Goal: Task Accomplishment & Management: Manage account settings

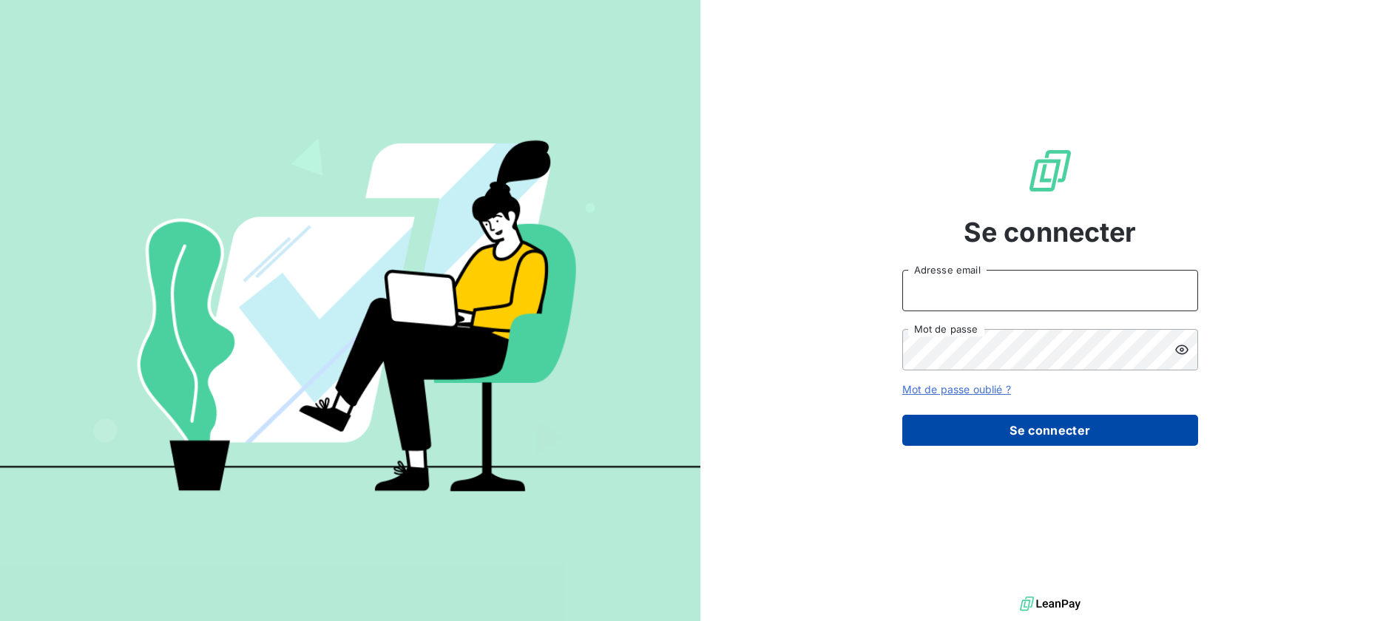
type input "[EMAIL_ADDRESS][DOMAIN_NAME]"
click at [1022, 424] on button "Se connecter" at bounding box center [1050, 430] width 296 height 31
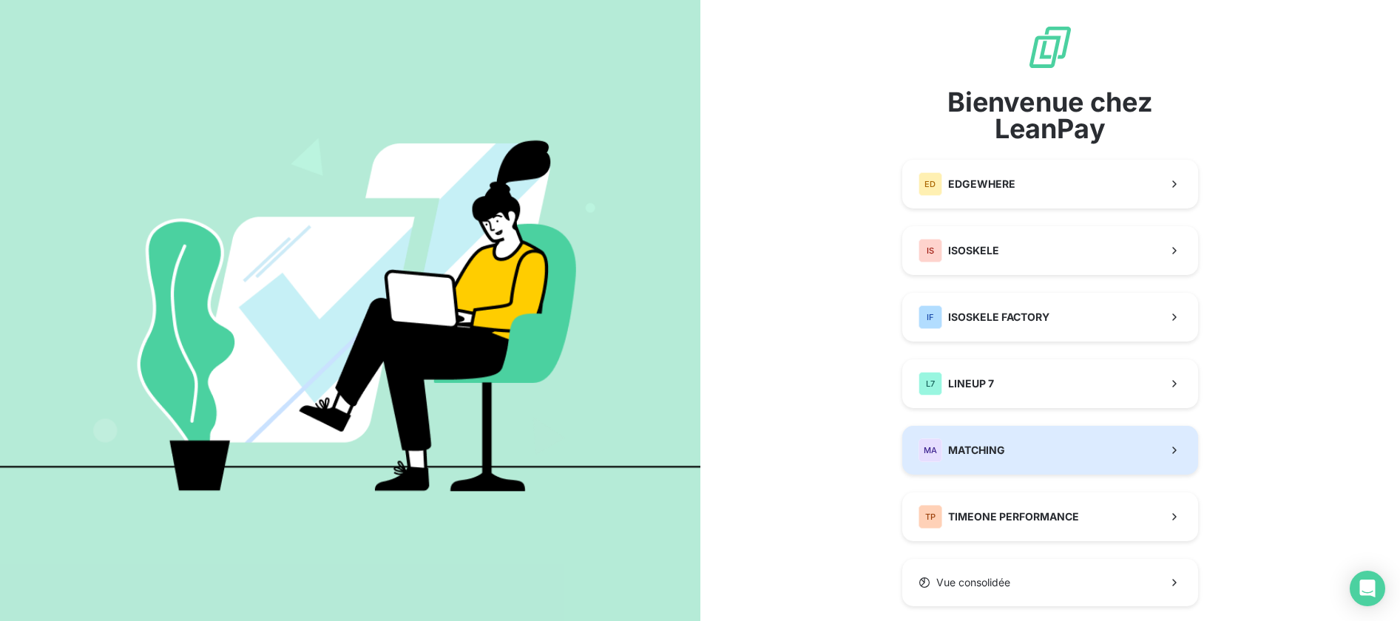
click at [982, 451] on span "MATCHING" at bounding box center [976, 450] width 57 height 15
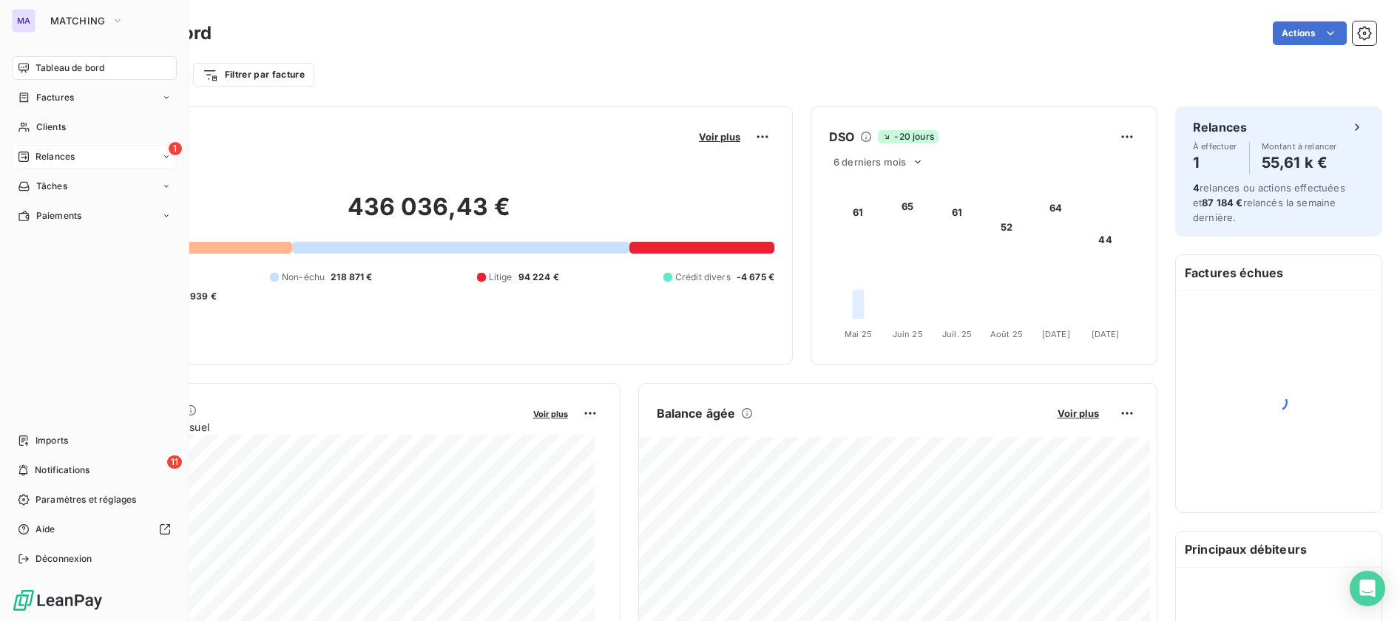
click at [51, 150] on span "Relances" at bounding box center [55, 156] width 39 height 13
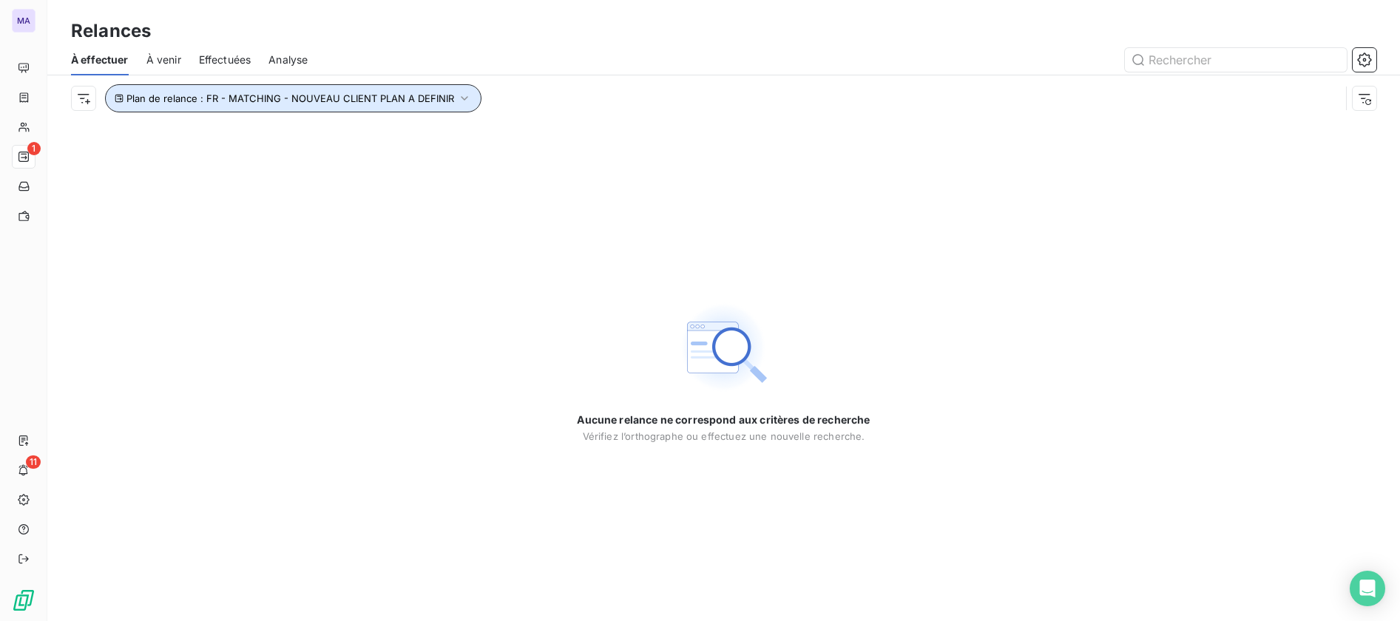
click at [453, 86] on button "Plan de relance : FR - MATCHING - NOUVEAU CLIENT PLAN A DEFINIR" at bounding box center [293, 98] width 377 height 28
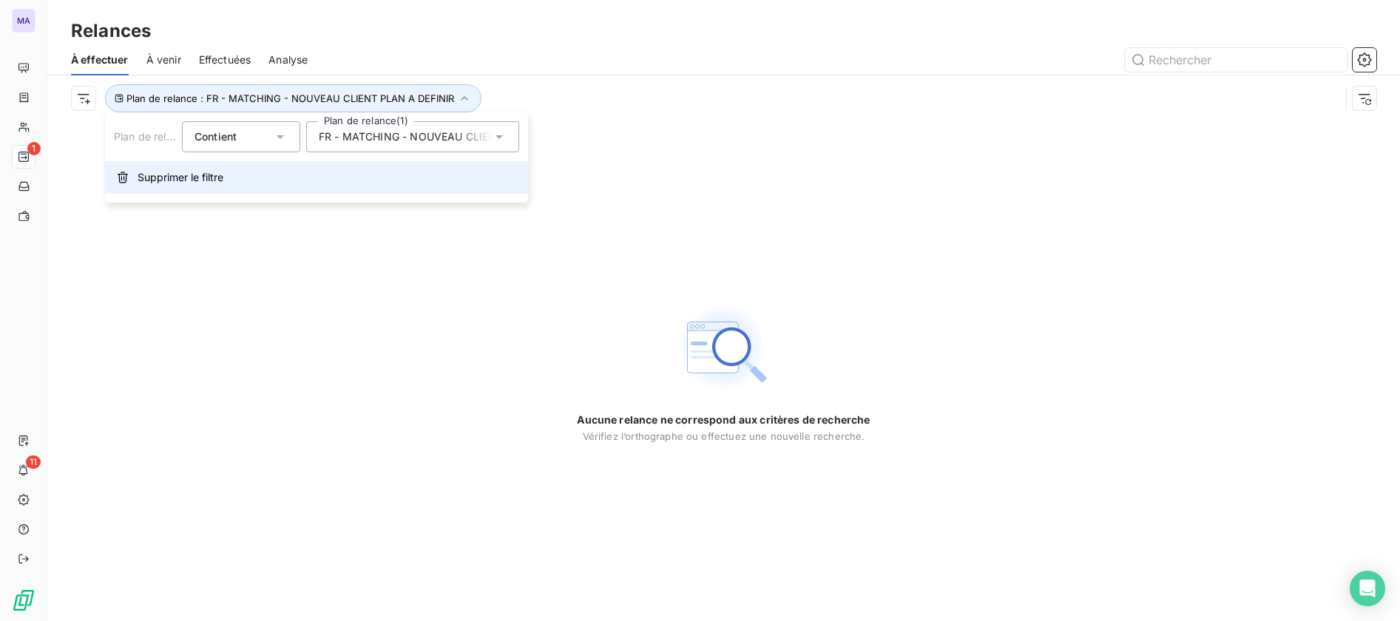
click at [163, 186] on button "Supprimer le filtre" at bounding box center [316, 177] width 423 height 33
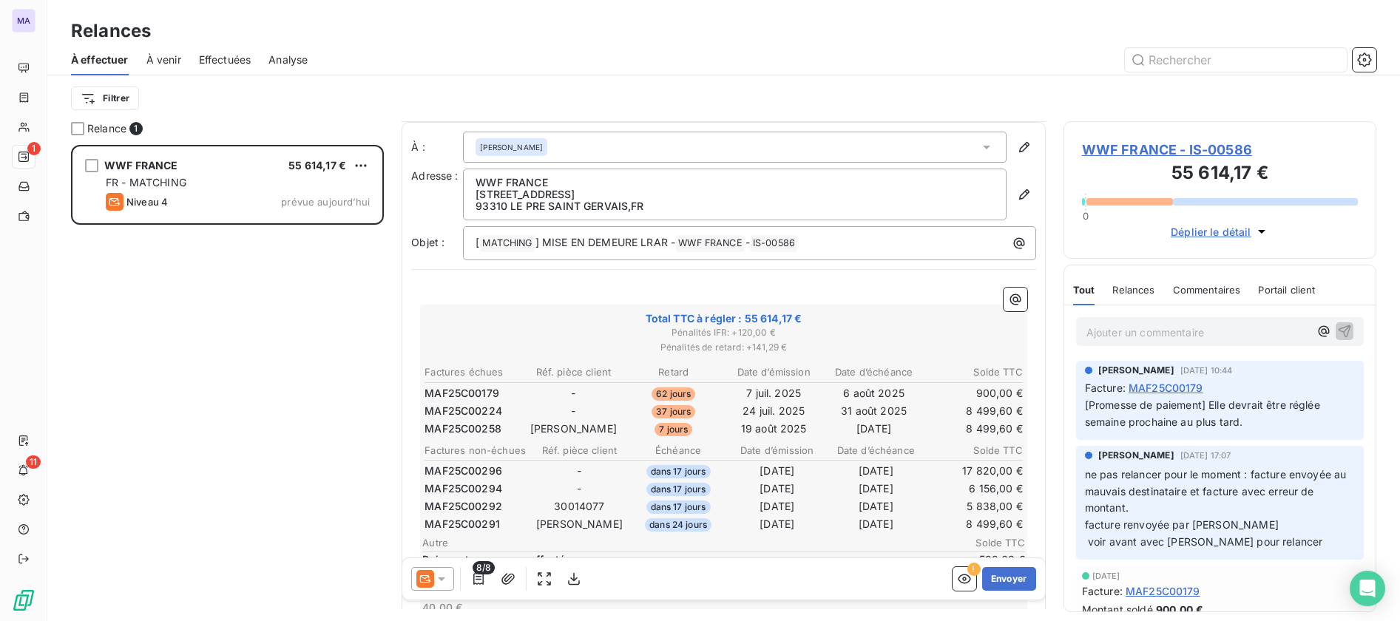
scroll to position [93, 0]
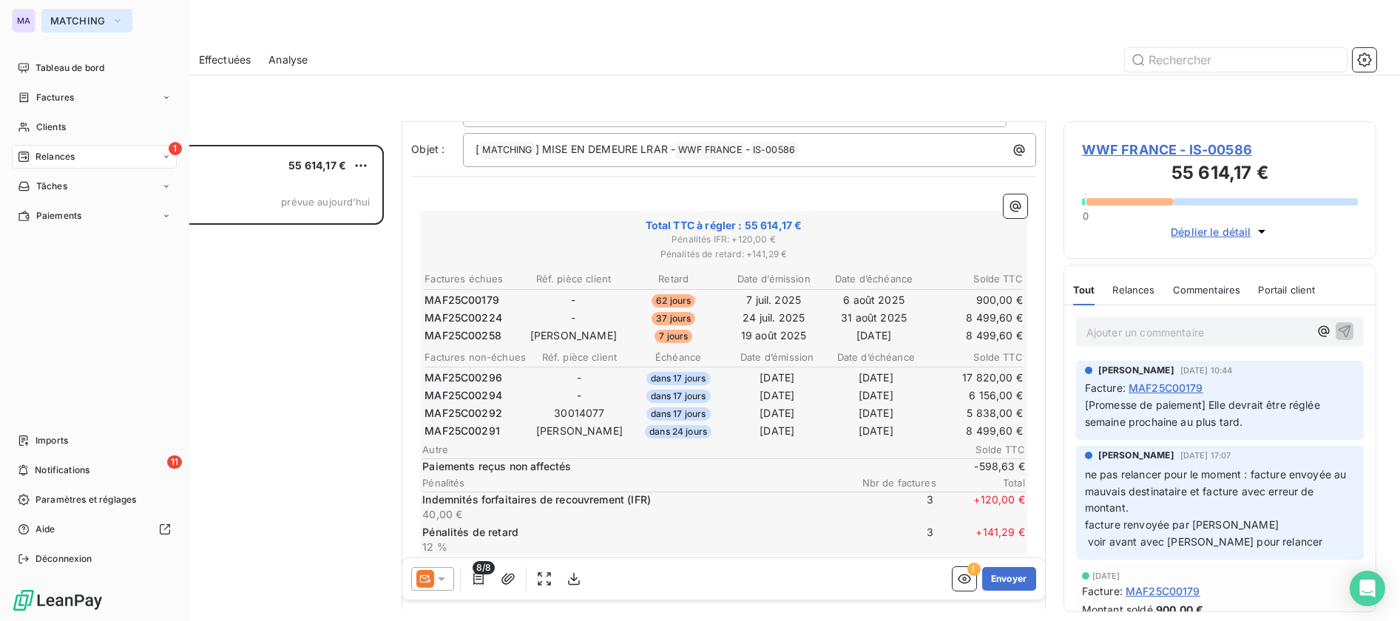
click at [98, 15] on span "MATCHING" at bounding box center [77, 21] width 55 height 12
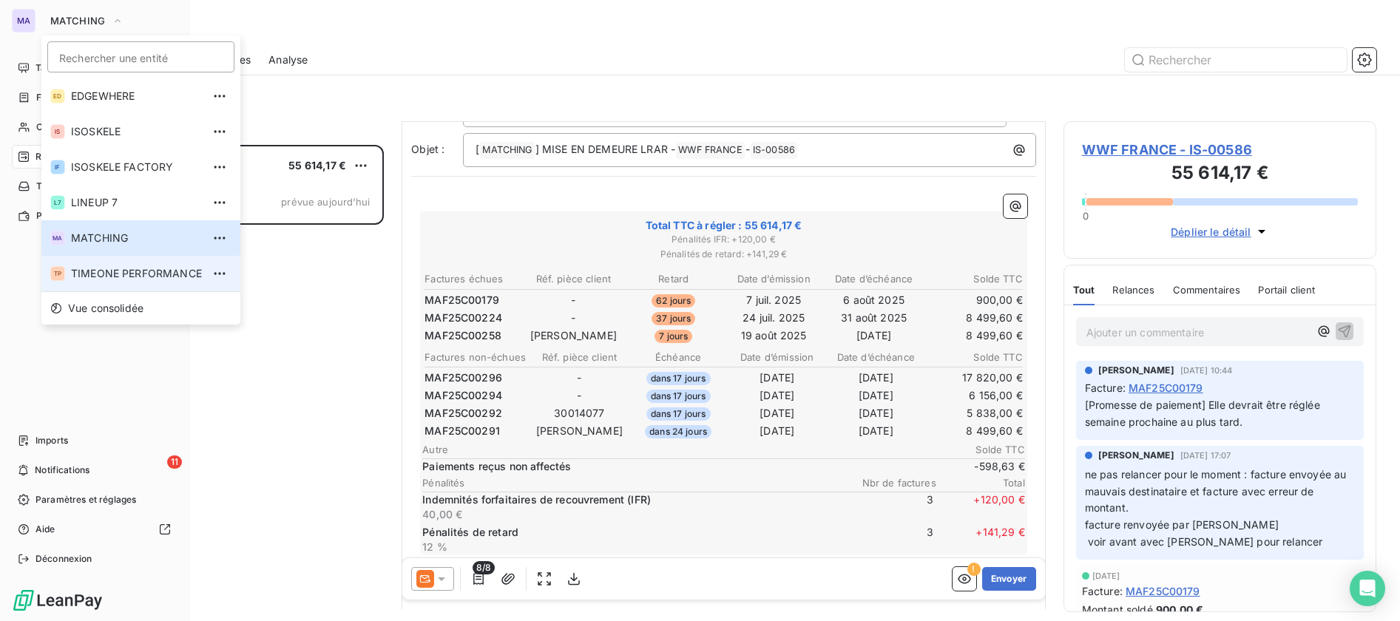
click at [111, 281] on li "TP TIMEONE PERFORMANCE" at bounding box center [140, 274] width 199 height 36
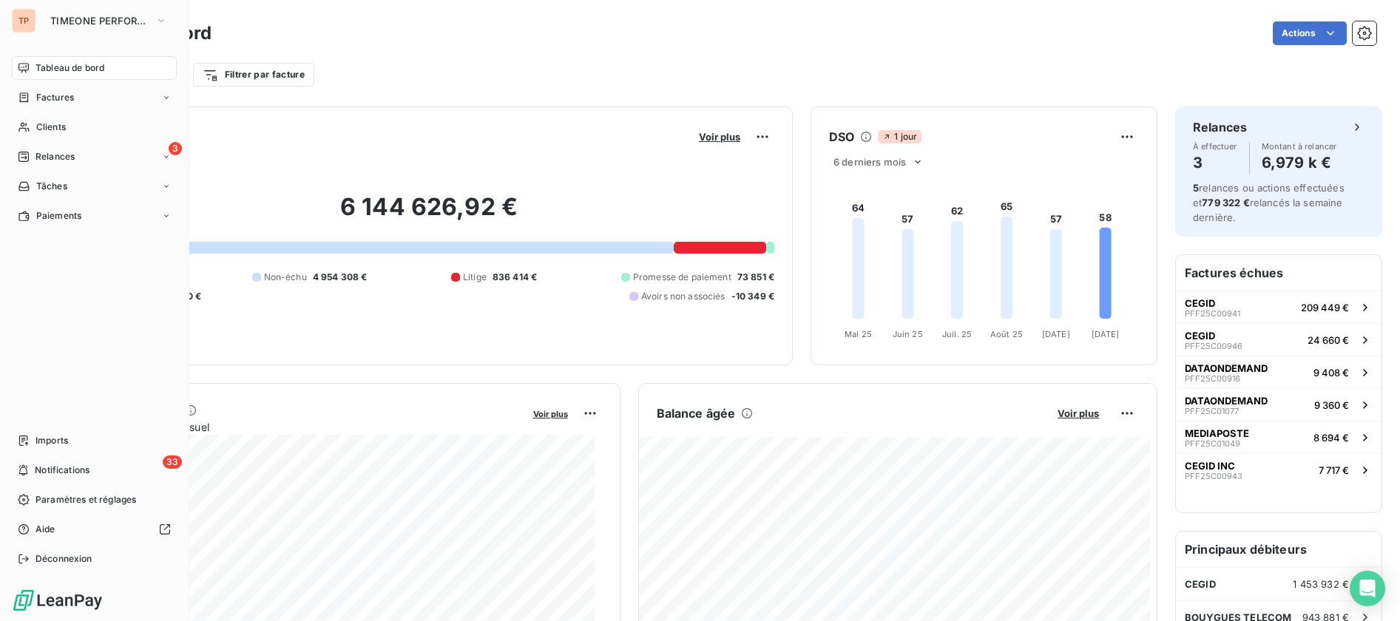
click at [45, 170] on nav "Tableau de bord Factures Clients 3 Relances Tâches Paiements" at bounding box center [94, 142] width 165 height 172
click at [109, 159] on div "3 Relances" at bounding box center [94, 157] width 165 height 24
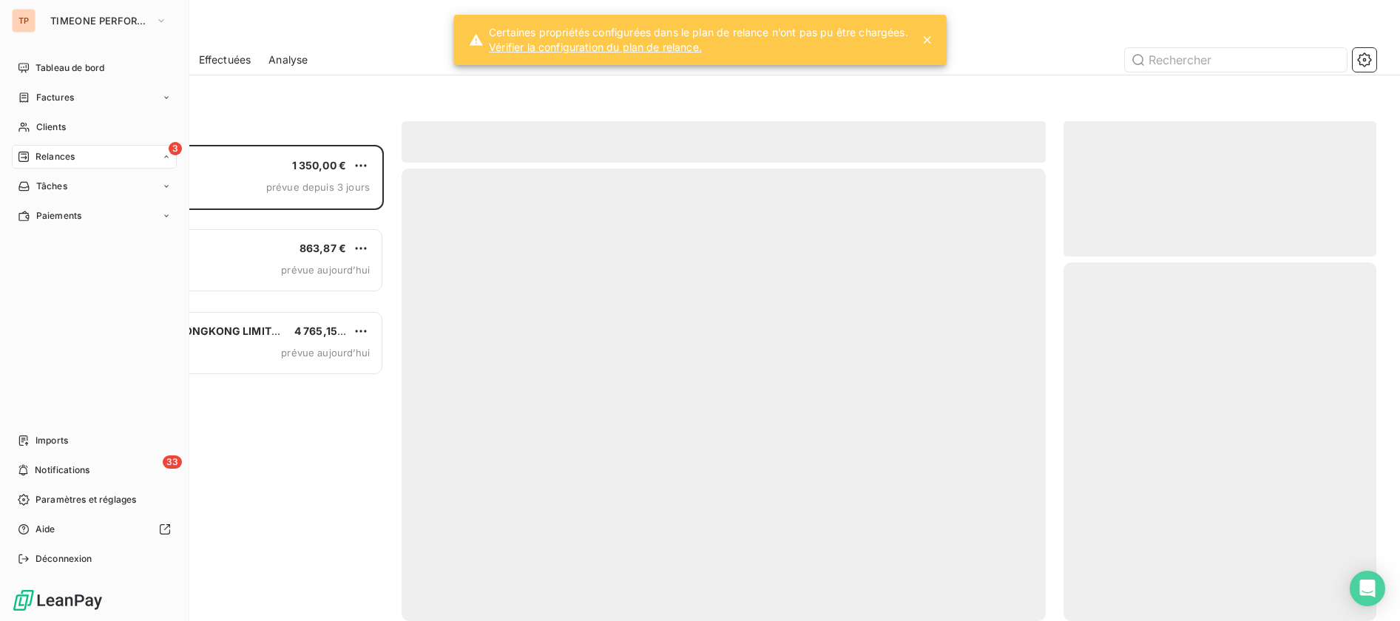
scroll to position [462, 300]
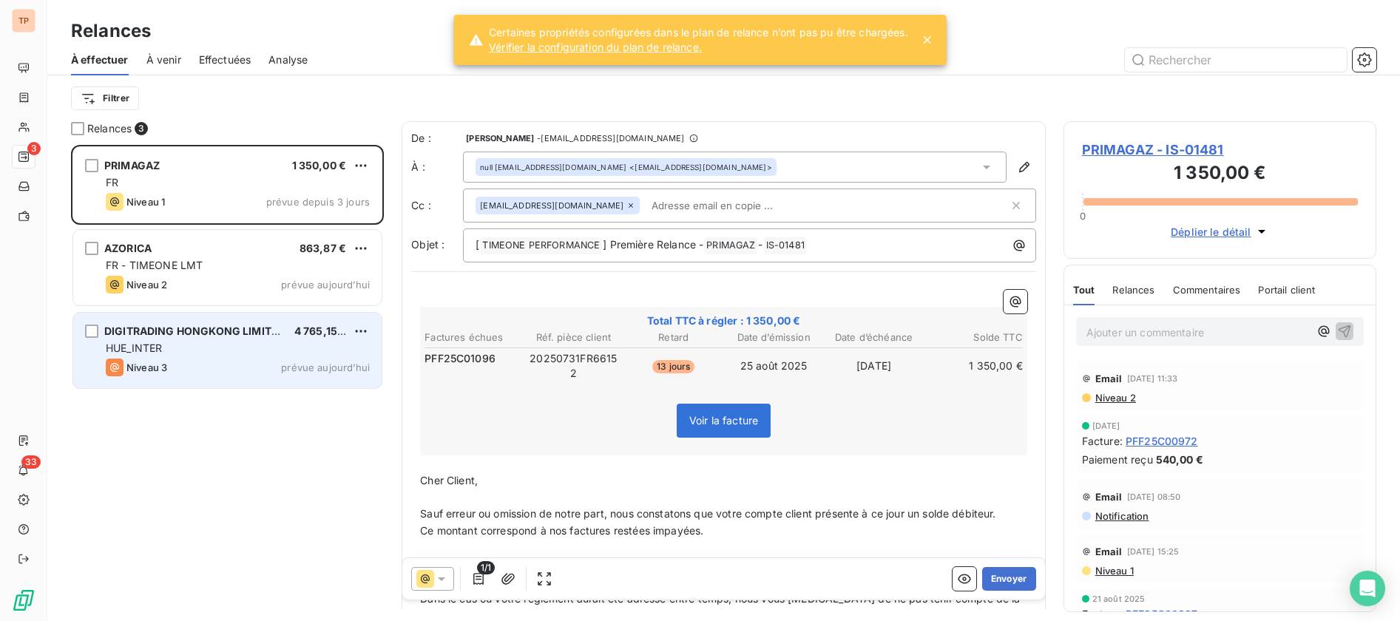
click at [274, 337] on div "DIGITRADING HONGKONG LIMITED" at bounding box center [193, 331] width 178 height 15
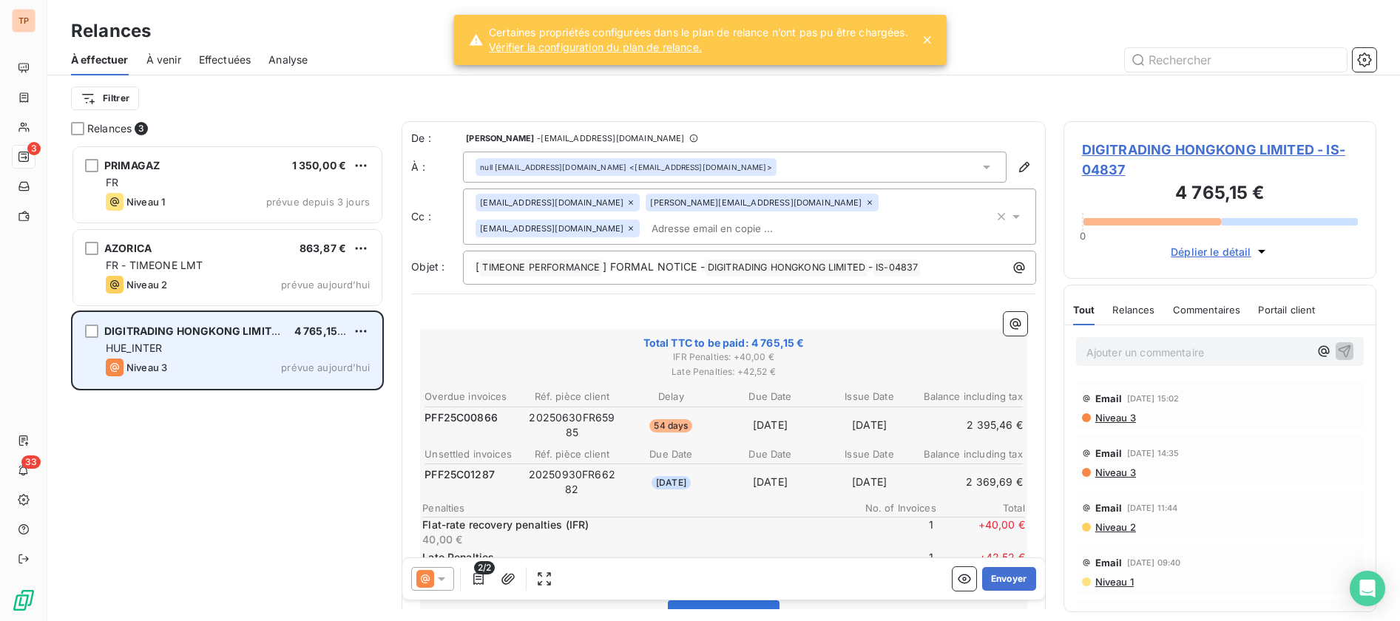
scroll to position [462, 300]
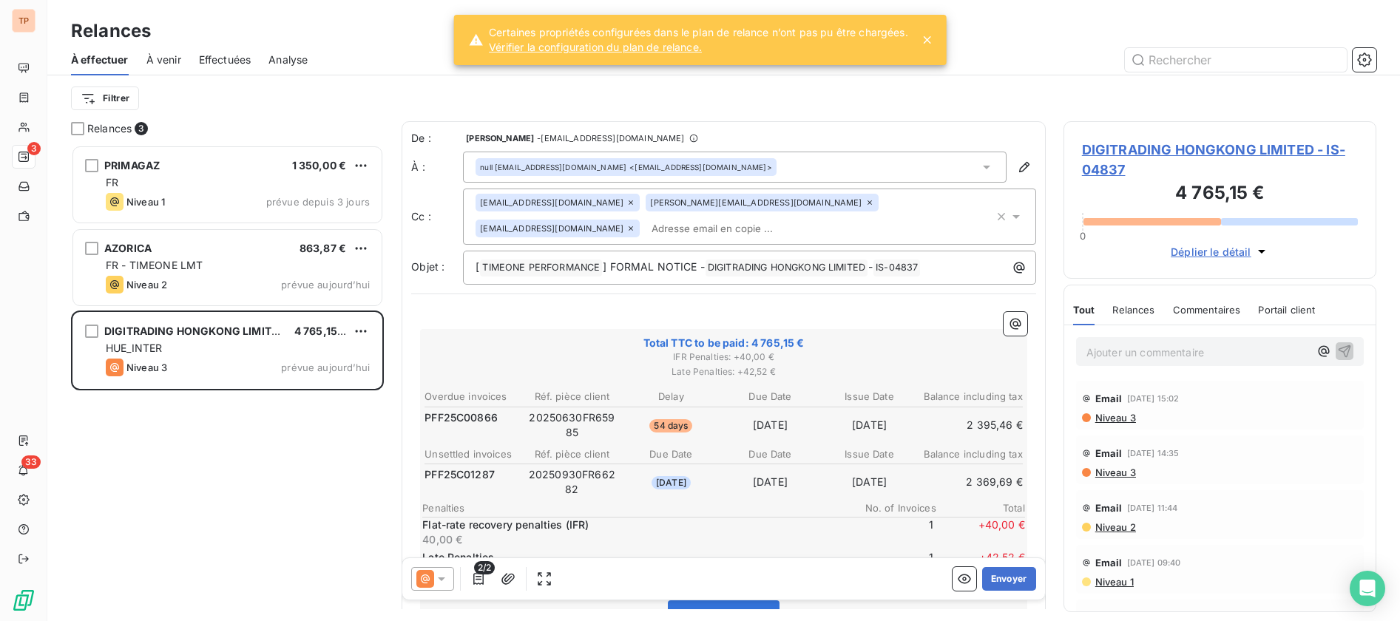
click at [586, 30] on span "Certaines propriétés configurées dans le plan de relance n’ont pas pu être char…" at bounding box center [698, 32] width 419 height 15
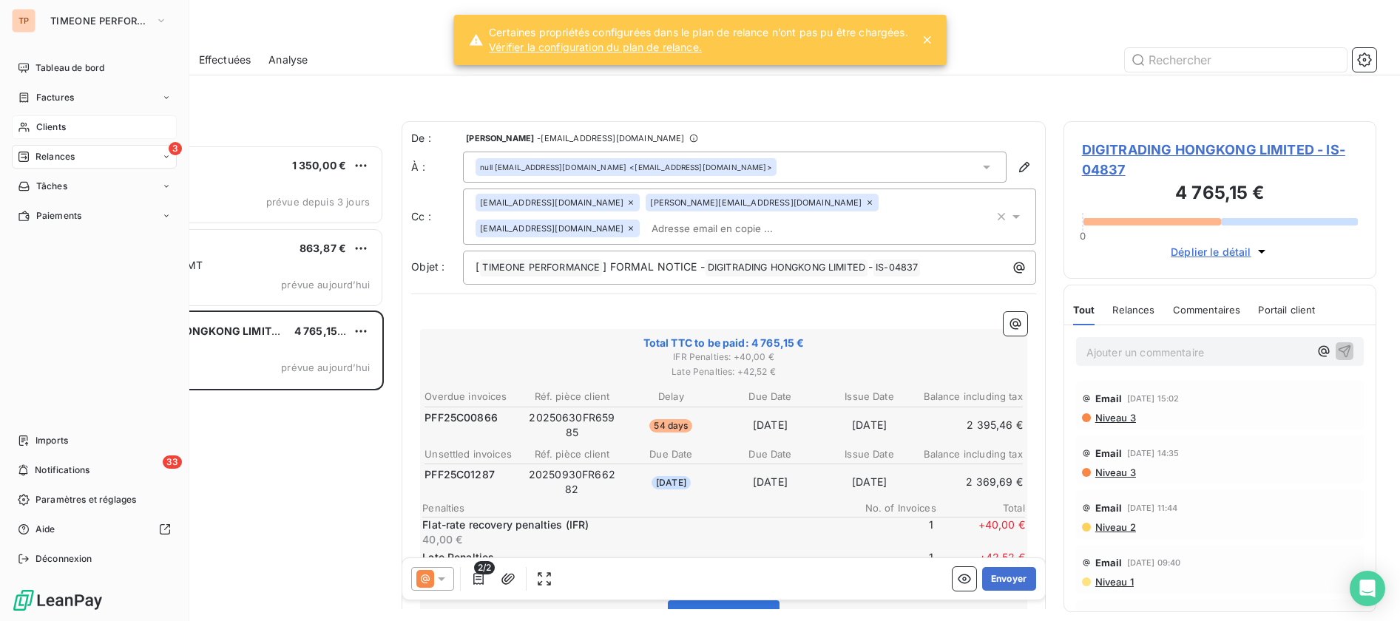
click at [76, 125] on div "Clients" at bounding box center [94, 127] width 165 height 24
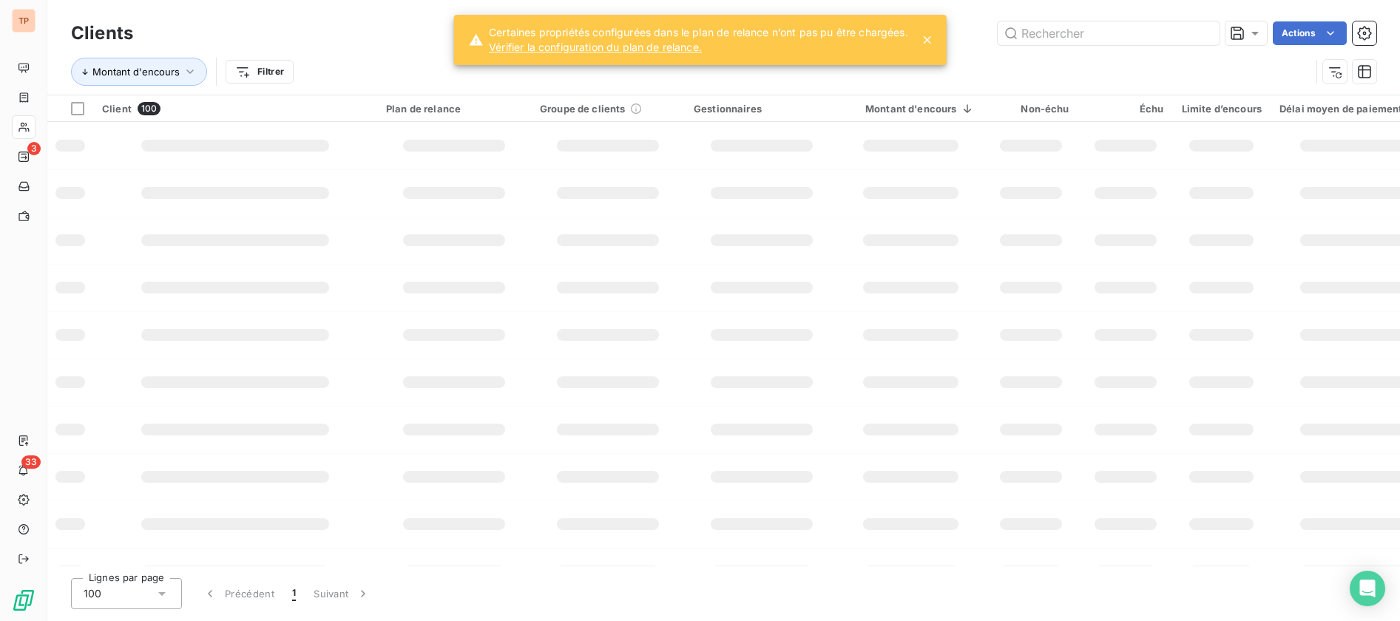
click at [269, 58] on div "Montant d'encours Filtrer" at bounding box center [691, 72] width 1240 height 28
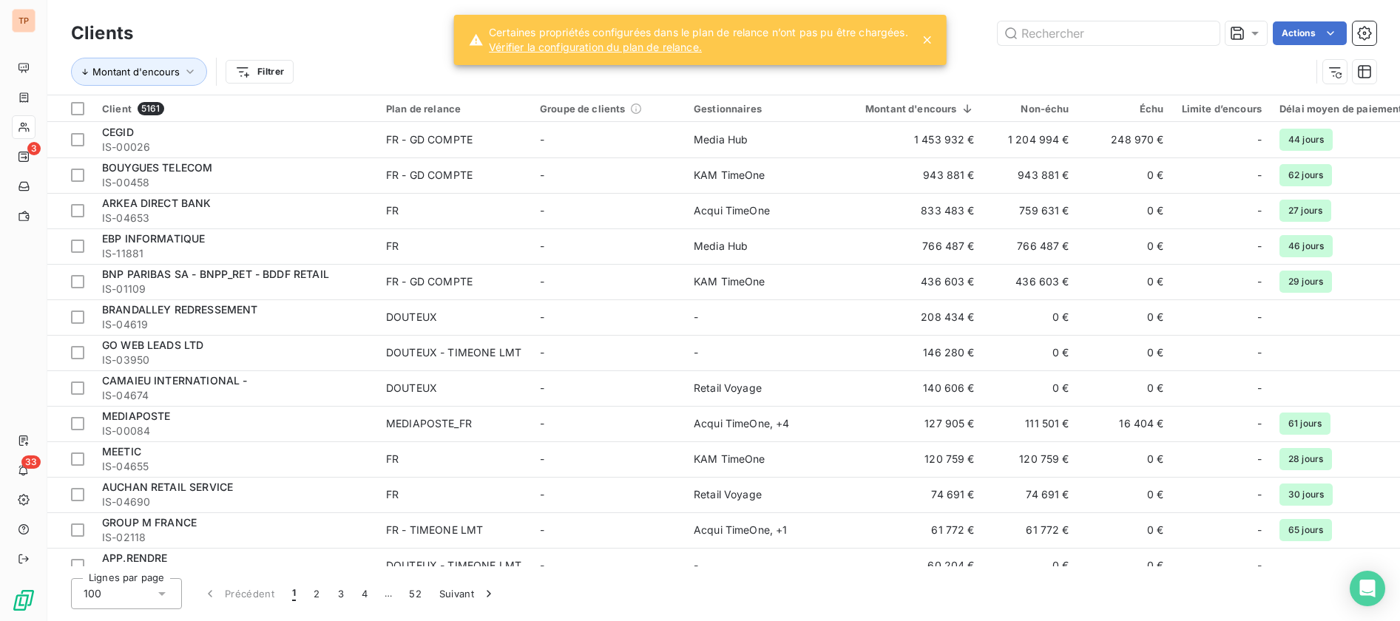
click at [231, 73] on html "TP 3 33 Clients Actions Montant d'encours Filtrer Client 5161 Plan de relance G…" at bounding box center [700, 310] width 1400 height 621
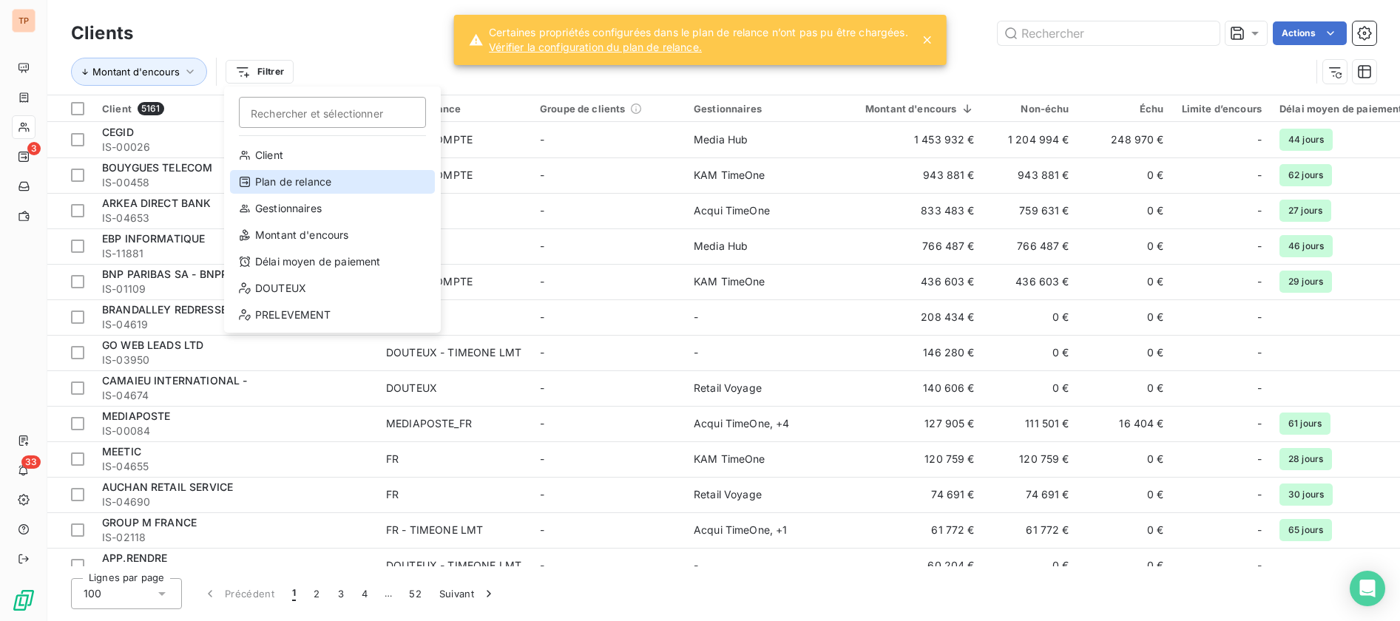
click at [341, 182] on div "Plan de relance" at bounding box center [332, 182] width 205 height 24
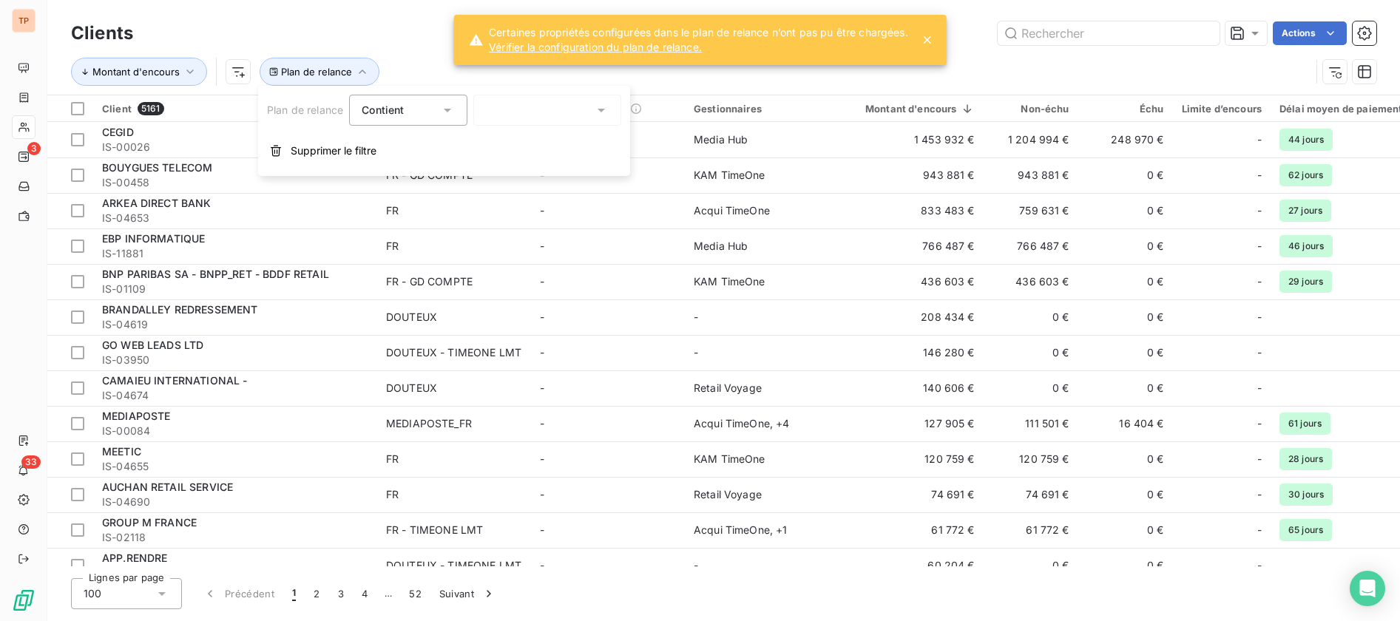
click at [388, 113] on span "Contient" at bounding box center [383, 110] width 42 height 13
click at [399, 144] on span "Contient" at bounding box center [400, 144] width 42 height 13
click at [500, 107] on div at bounding box center [547, 110] width 148 height 31
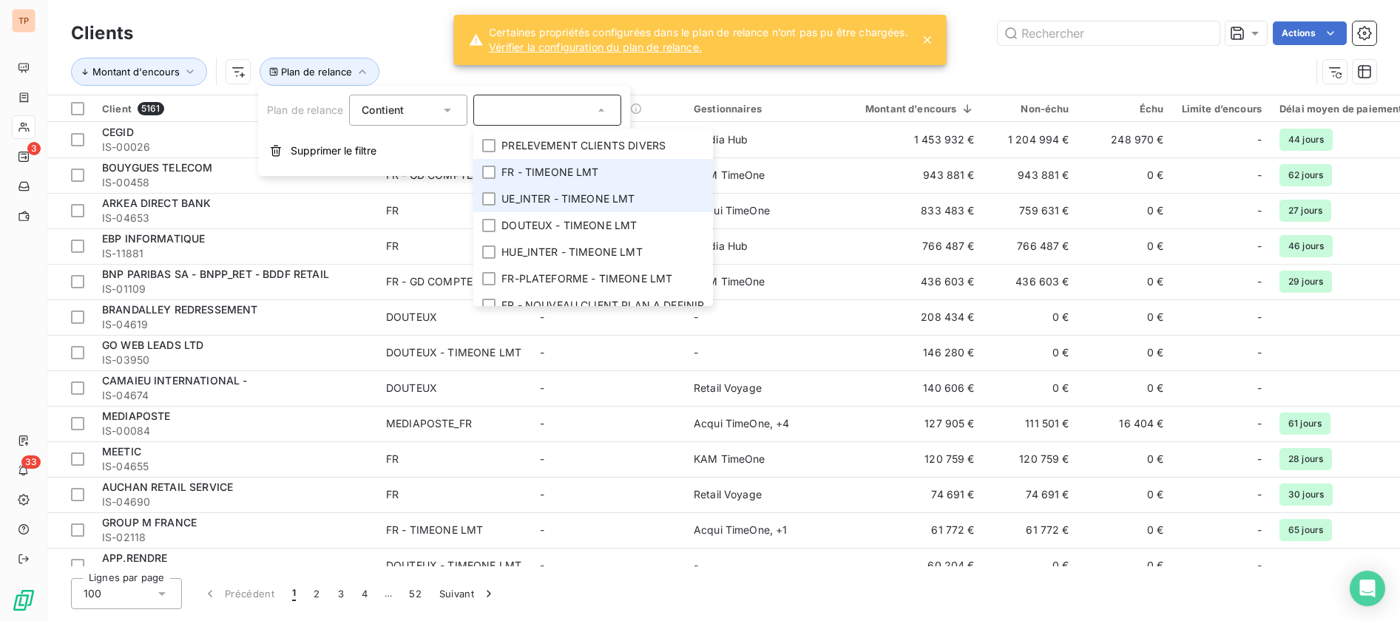
scroll to position [263, 0]
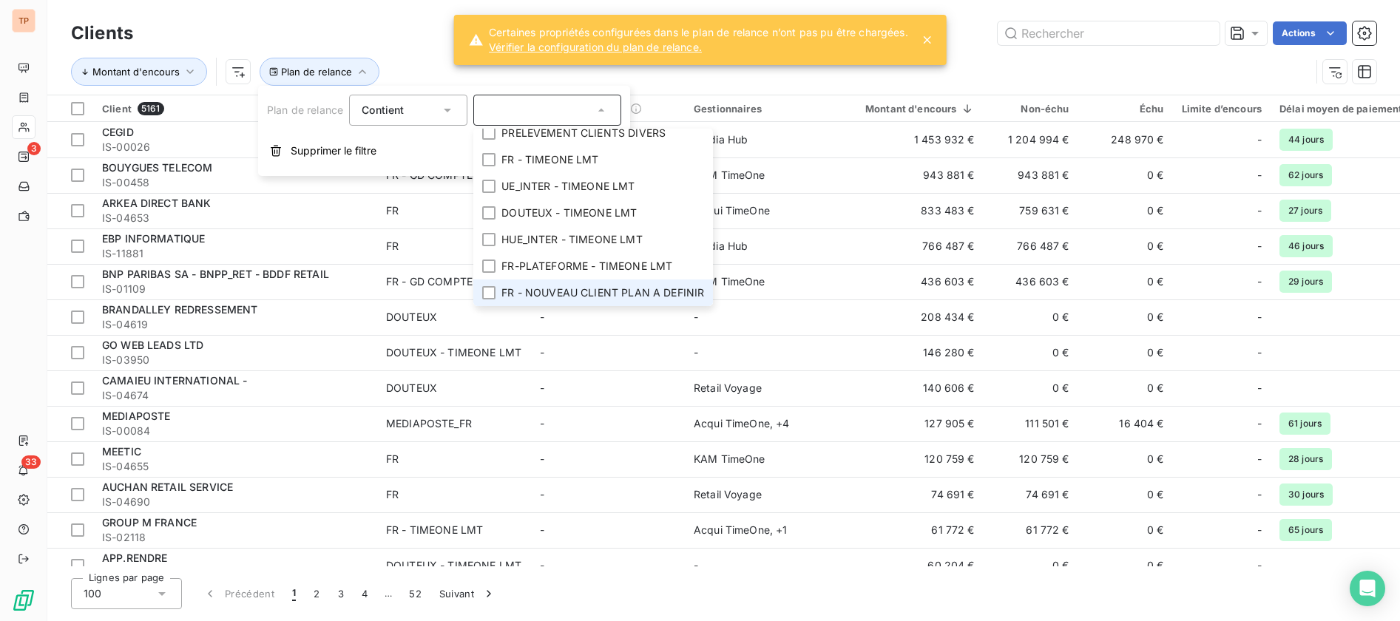
click at [601, 280] on li "FR - NOUVEAU CLIENT PLAN A DEFINIR" at bounding box center [593, 293] width 240 height 27
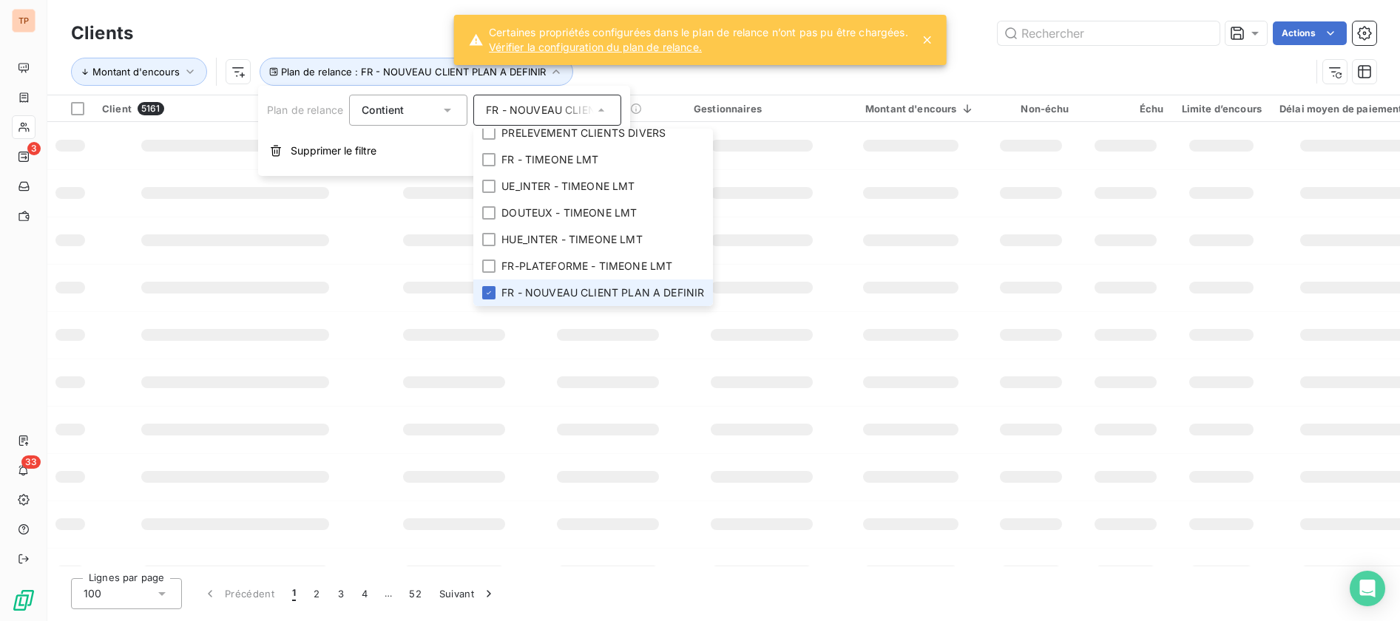
scroll to position [249, 0]
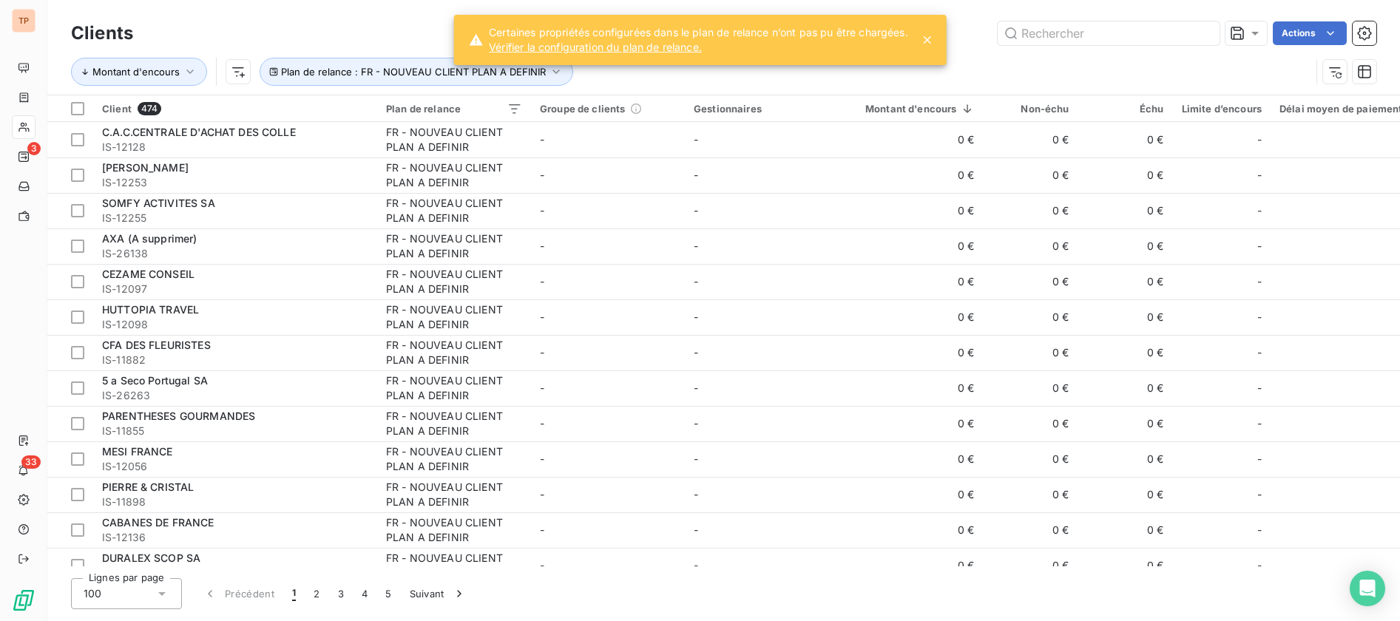
click at [956, 41] on div "Actions" at bounding box center [764, 33] width 1226 height 24
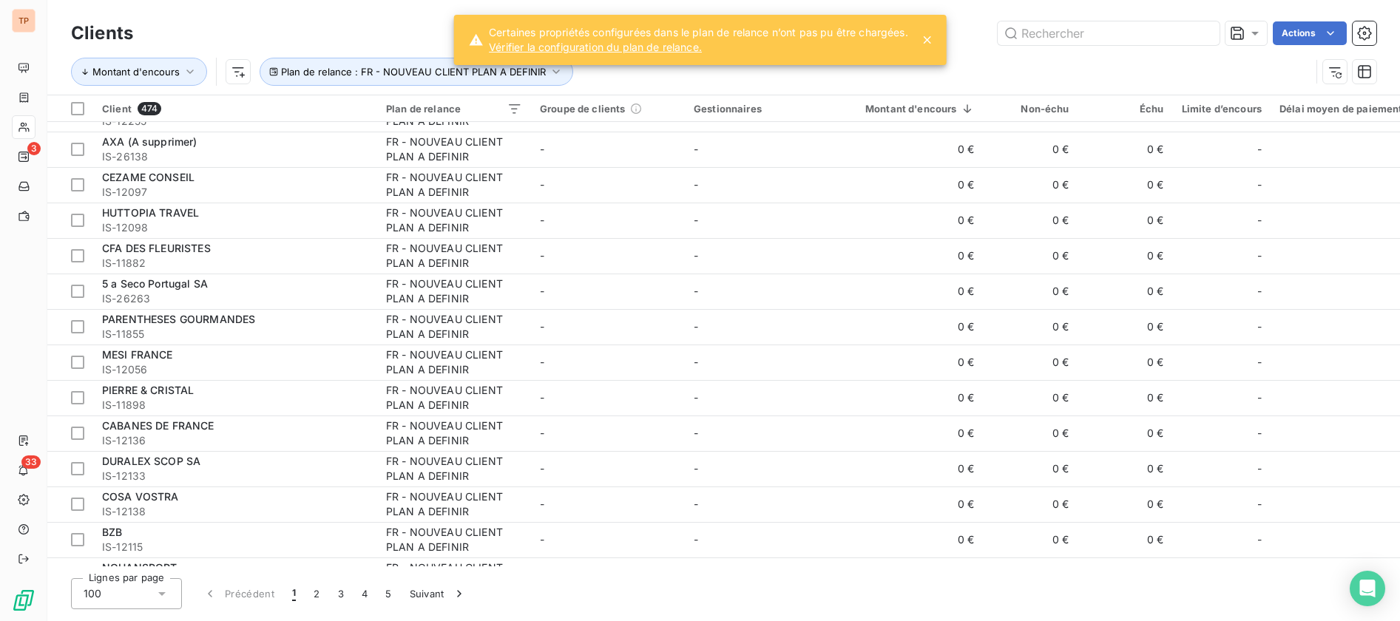
scroll to position [0, 0]
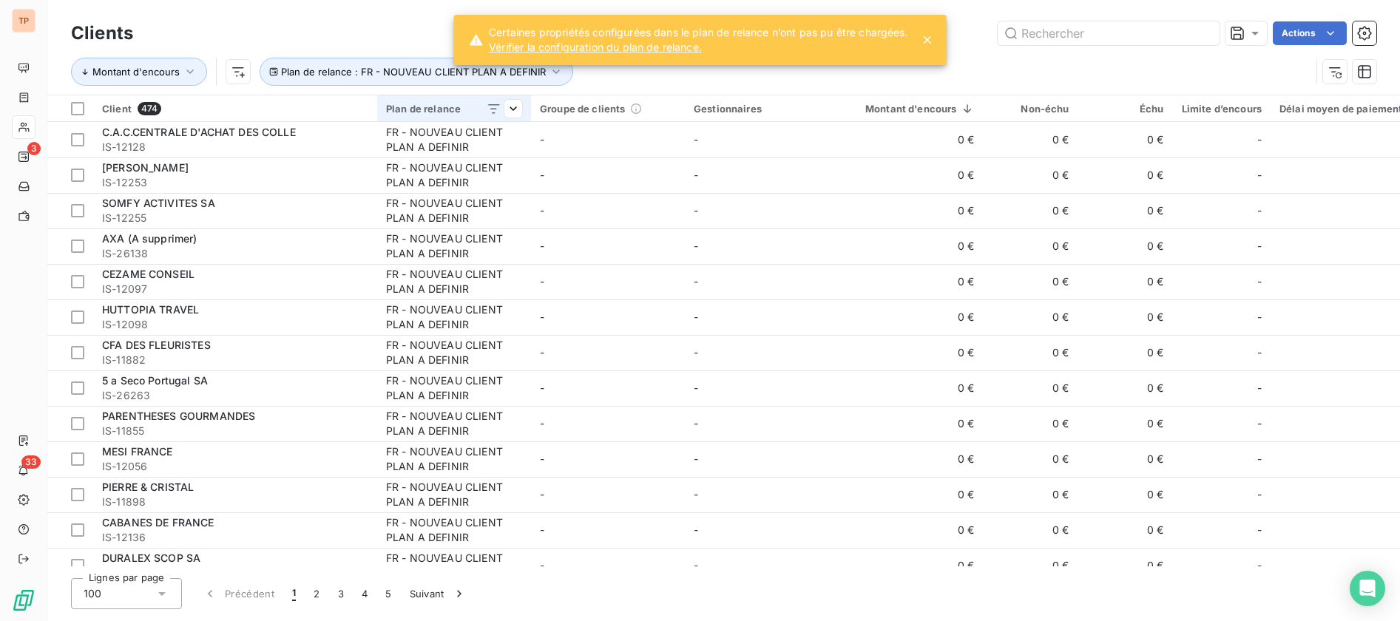
click at [467, 109] on div "Plan de relance" at bounding box center [454, 109] width 136 height 12
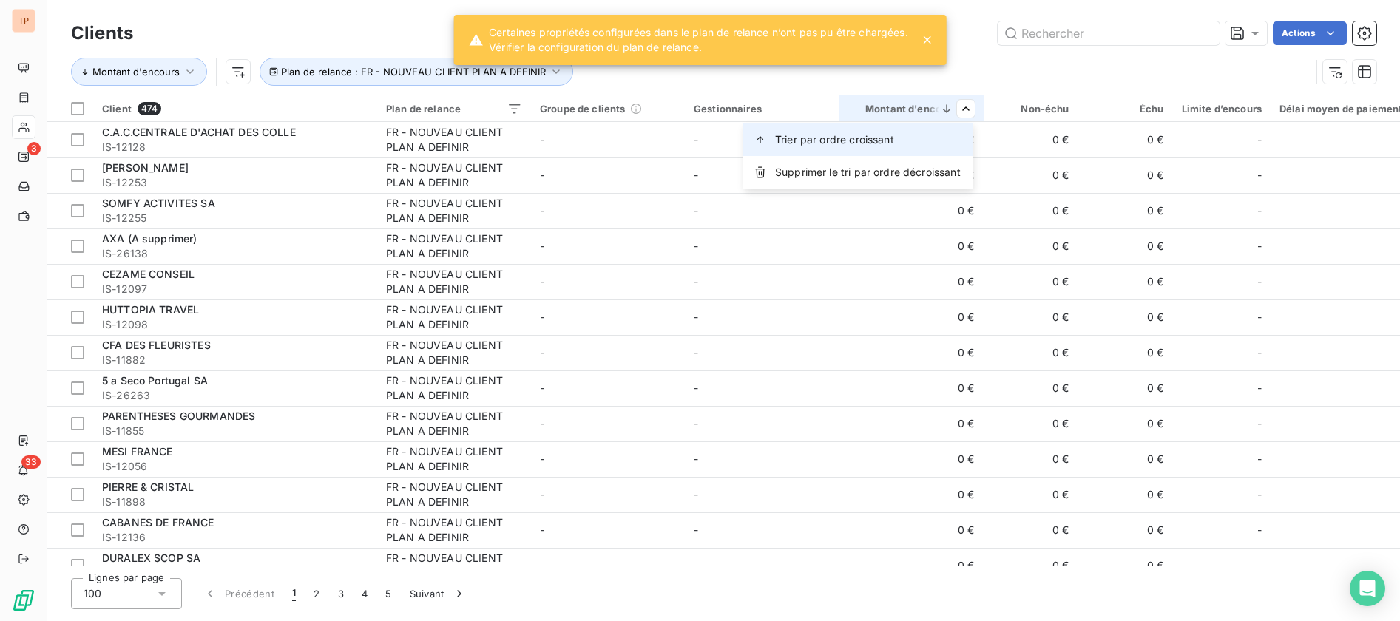
click at [934, 129] on div "Trier par ordre croissant" at bounding box center [858, 140] width 230 height 33
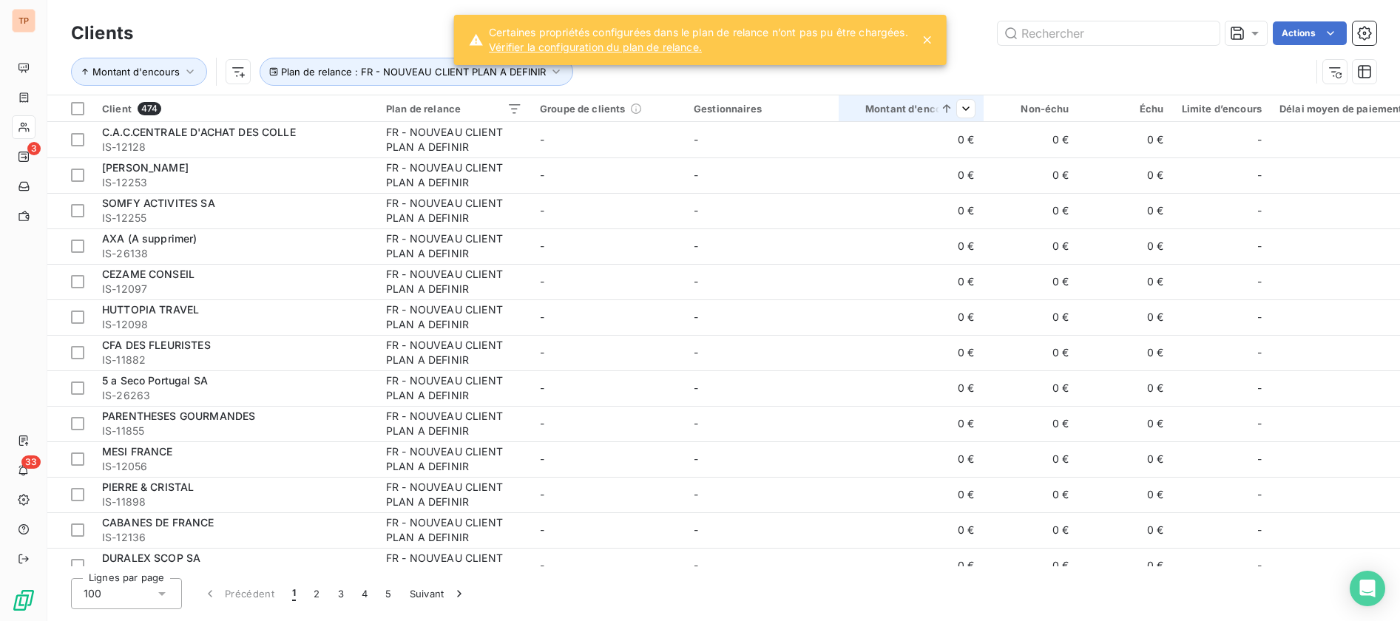
click at [953, 110] on icon at bounding box center [946, 108] width 15 height 15
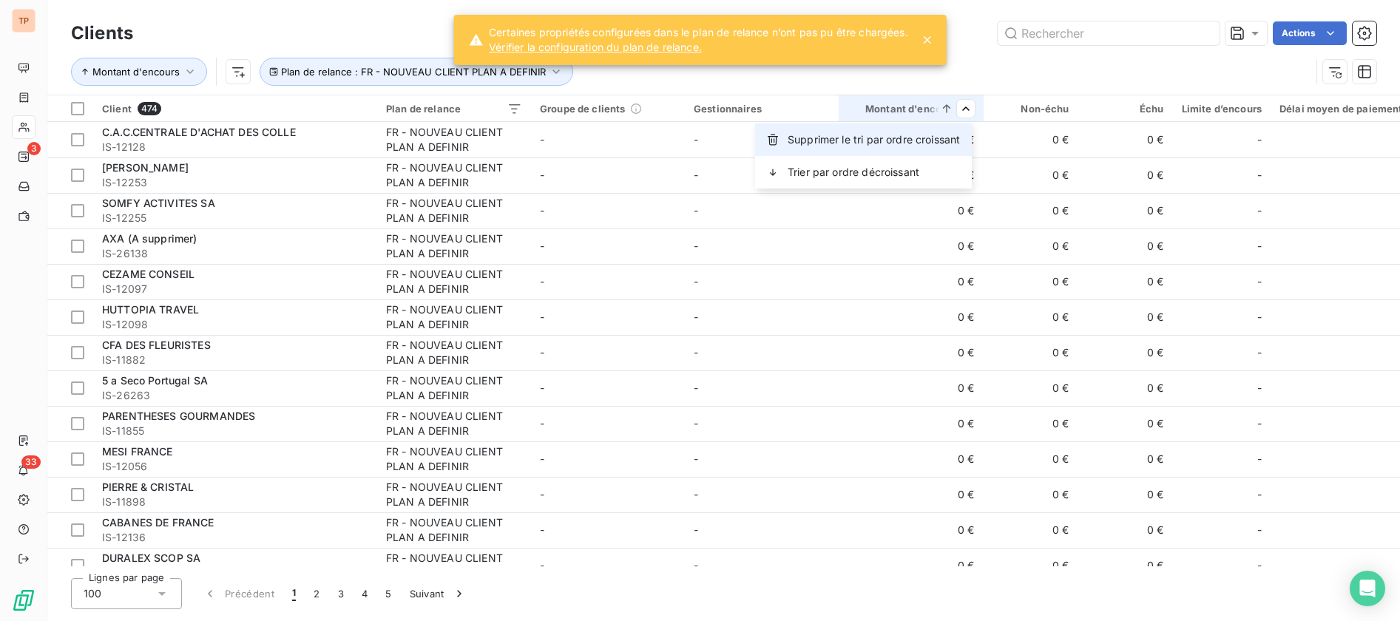
click at [950, 138] on span "Supprimer le tri par ordre croissant" at bounding box center [874, 139] width 172 height 15
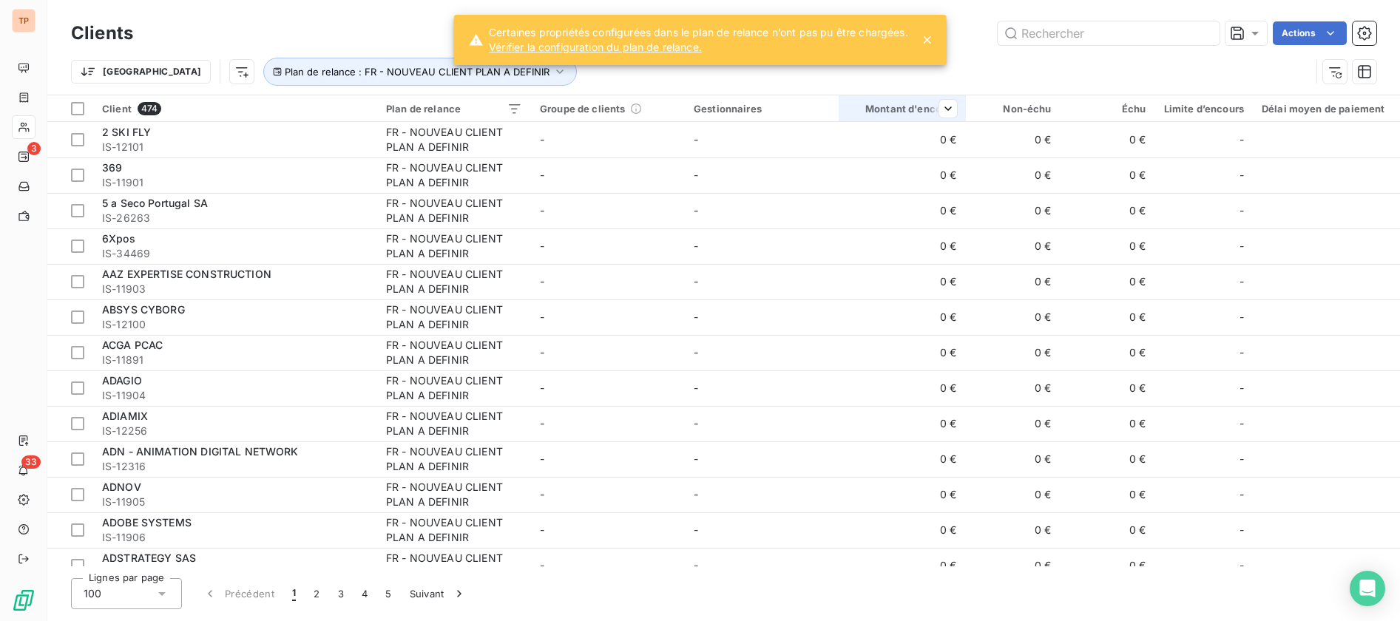
click at [959, 115] on th "Montant d'encours" at bounding box center [902, 108] width 127 height 27
click at [958, 112] on th "Montant d'encours" at bounding box center [902, 108] width 127 height 27
click at [913, 132] on span "Trier par ordre croissant" at bounding box center [870, 139] width 119 height 15
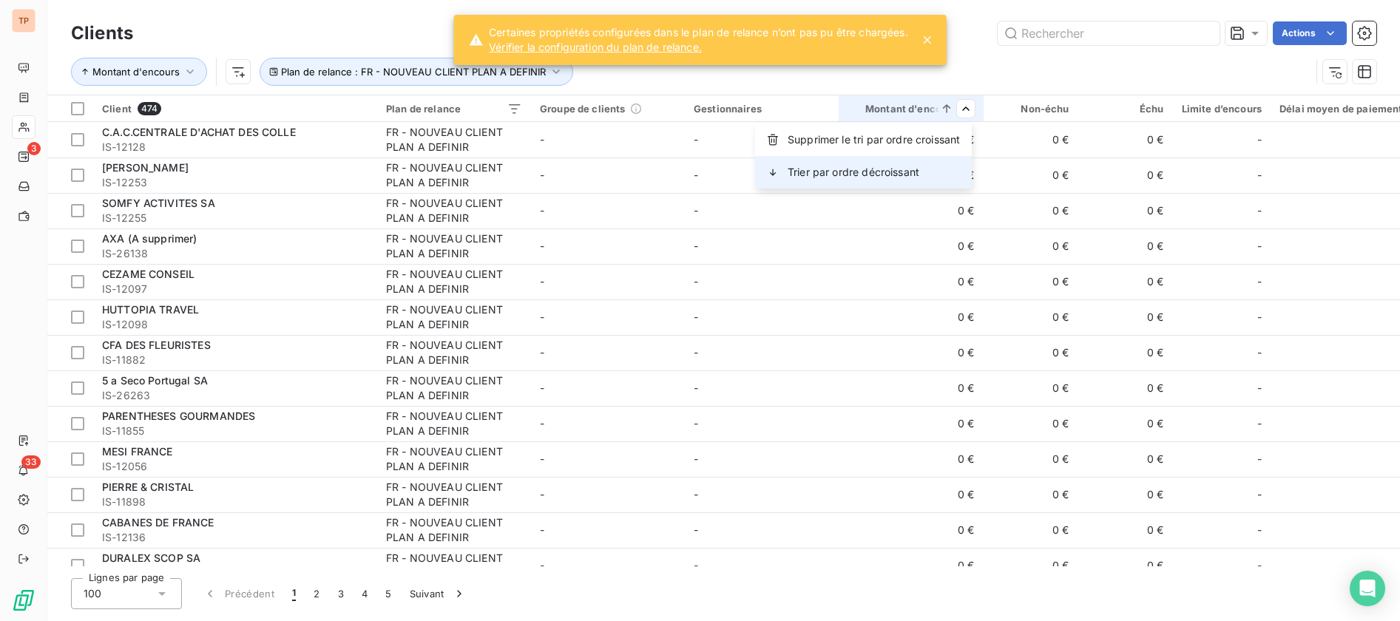
click at [925, 166] on div "Trier par ordre décroissant" at bounding box center [863, 172] width 217 height 33
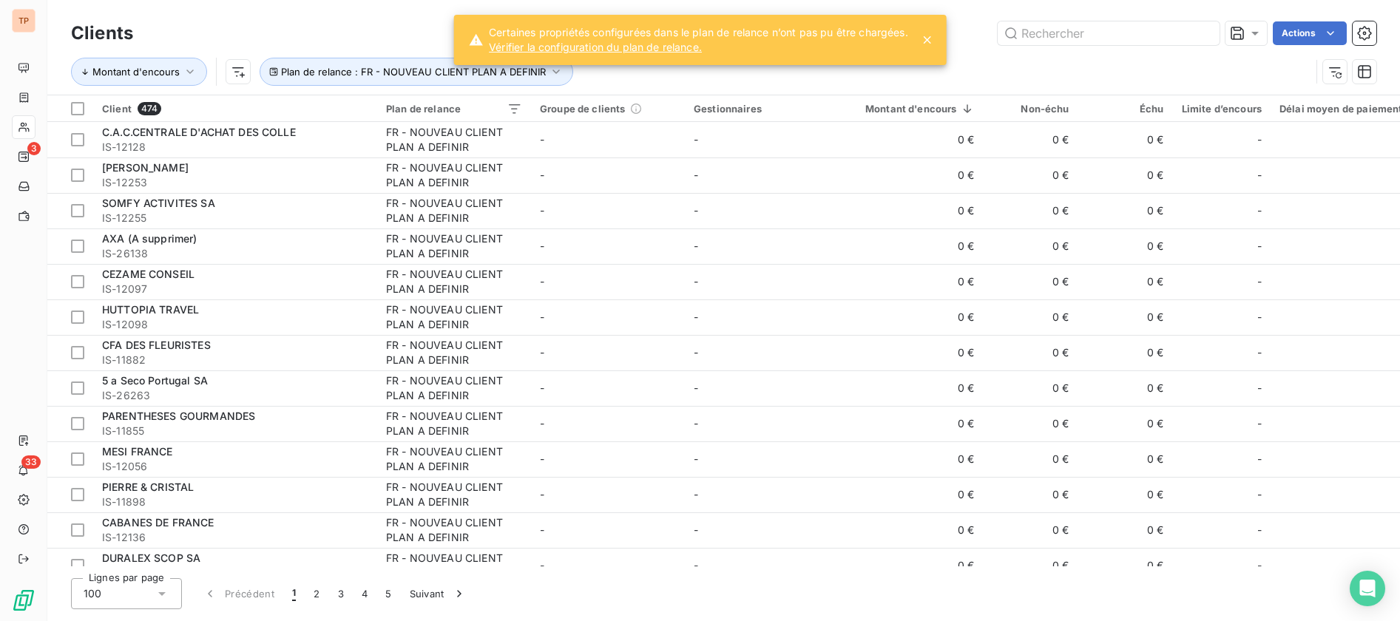
click at [664, 36] on span "Certaines propriétés configurées dans le plan de relance n’ont pas pu être char…" at bounding box center [698, 32] width 419 height 15
click at [661, 44] on link "Vérifier la configuration du plan de relance." at bounding box center [698, 47] width 419 height 15
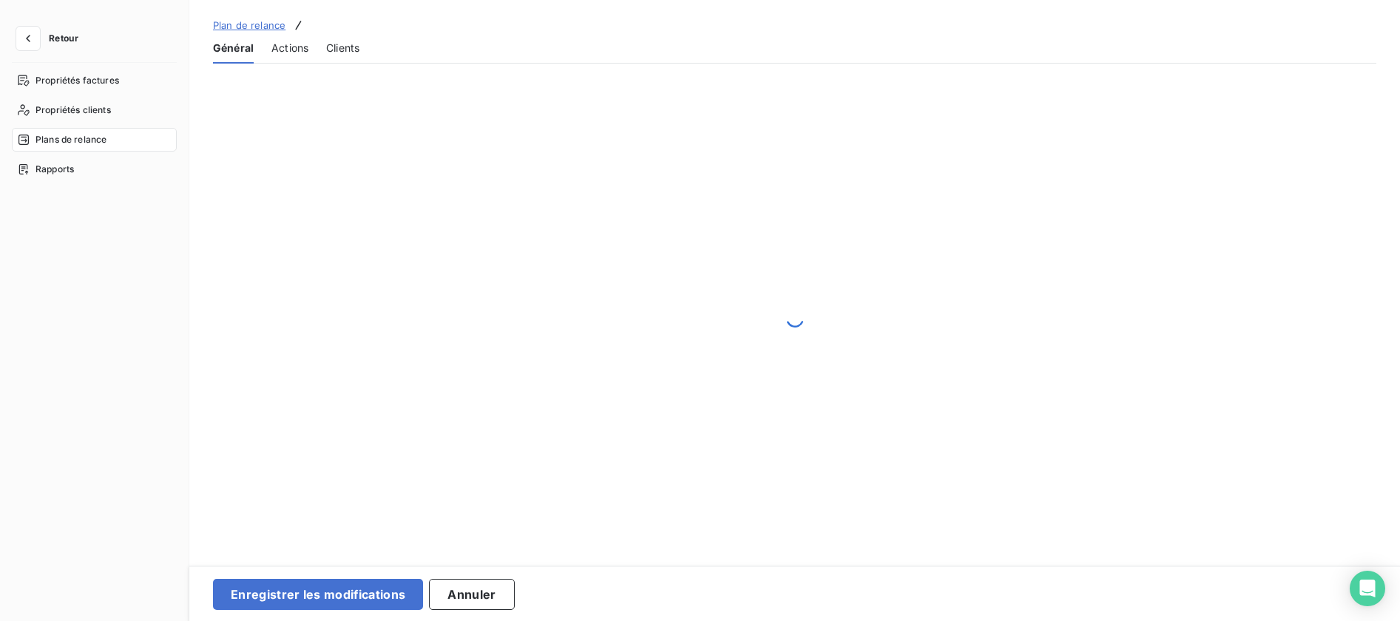
click at [286, 53] on span "Actions" at bounding box center [289, 48] width 37 height 15
click at [354, 61] on div "Clients" at bounding box center [342, 48] width 33 height 31
click at [452, 584] on button "Annuler" at bounding box center [471, 594] width 85 height 31
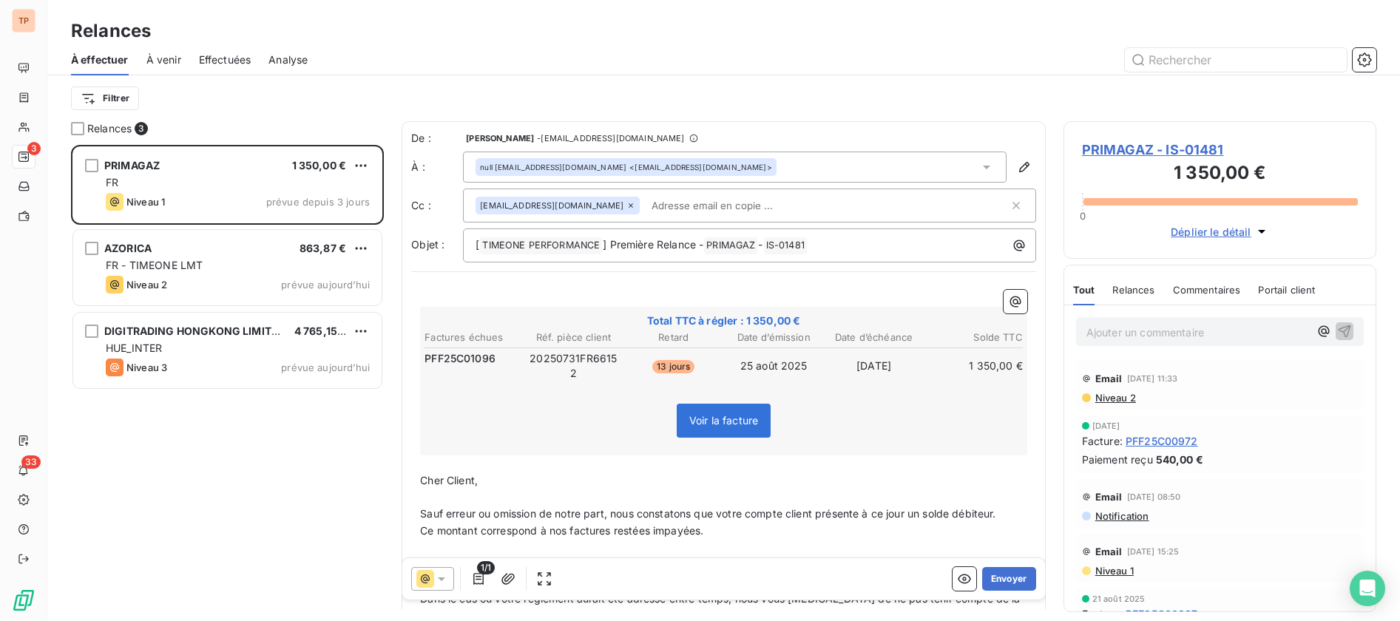
scroll to position [462, 300]
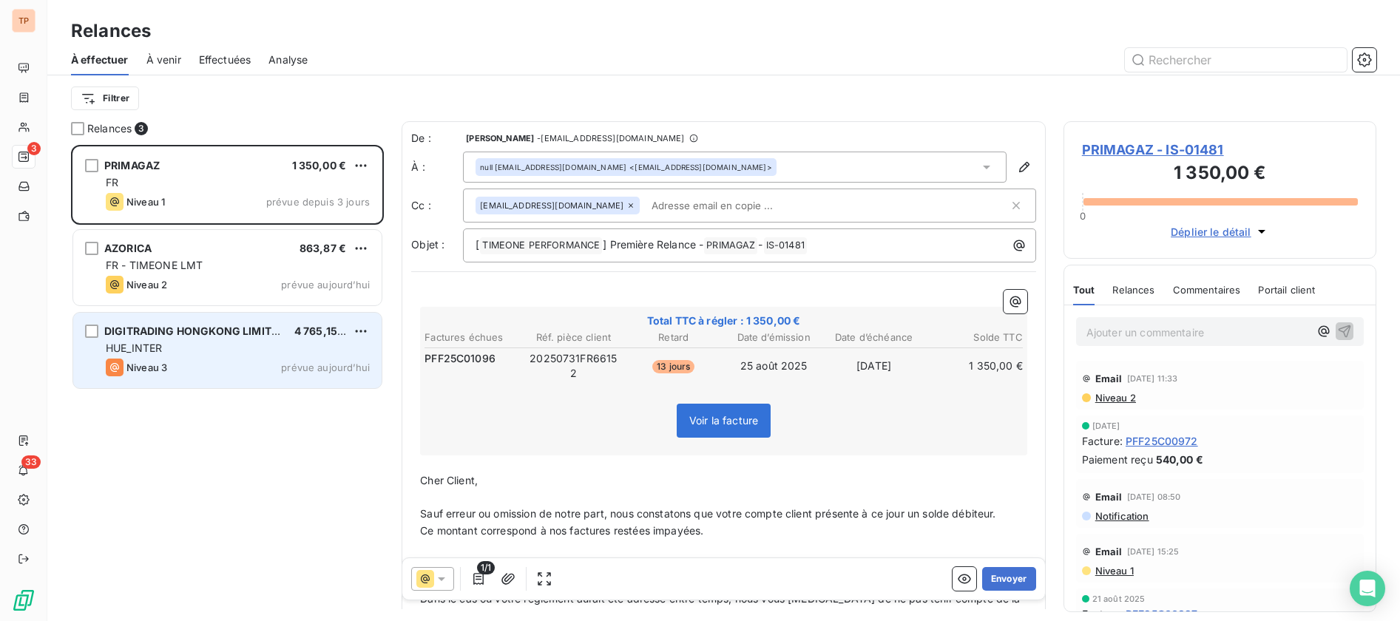
click at [223, 359] on div "Niveau 3 prévue aujourd’hui" at bounding box center [238, 368] width 264 height 18
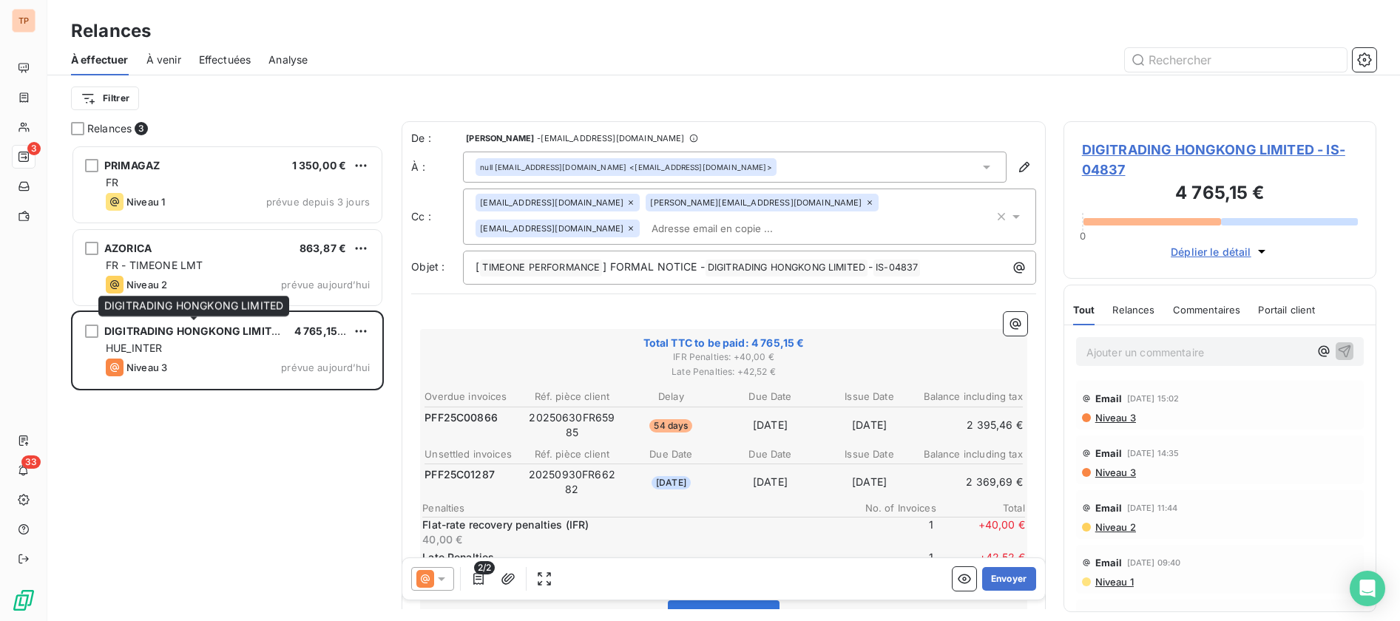
drag, startPoint x: 213, startPoint y: 310, endPoint x: 189, endPoint y: 465, distance: 157.2
click at [189, 465] on div "PRIMAGAZ 1 350,00 € FR Niveau 1 prévue depuis 3 jours AZORICA 863,87 € FR - TIM…" at bounding box center [227, 383] width 313 height 476
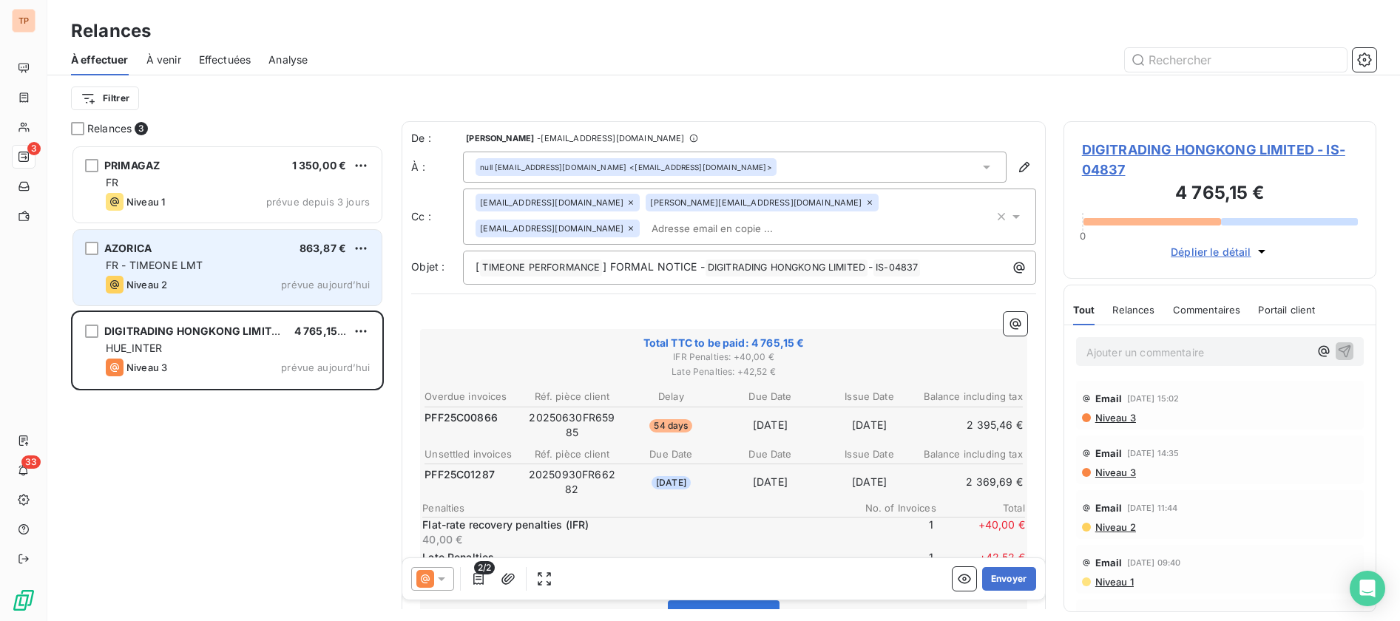
click at [274, 263] on div "FR - TIMEONE LMT" at bounding box center [238, 265] width 264 height 15
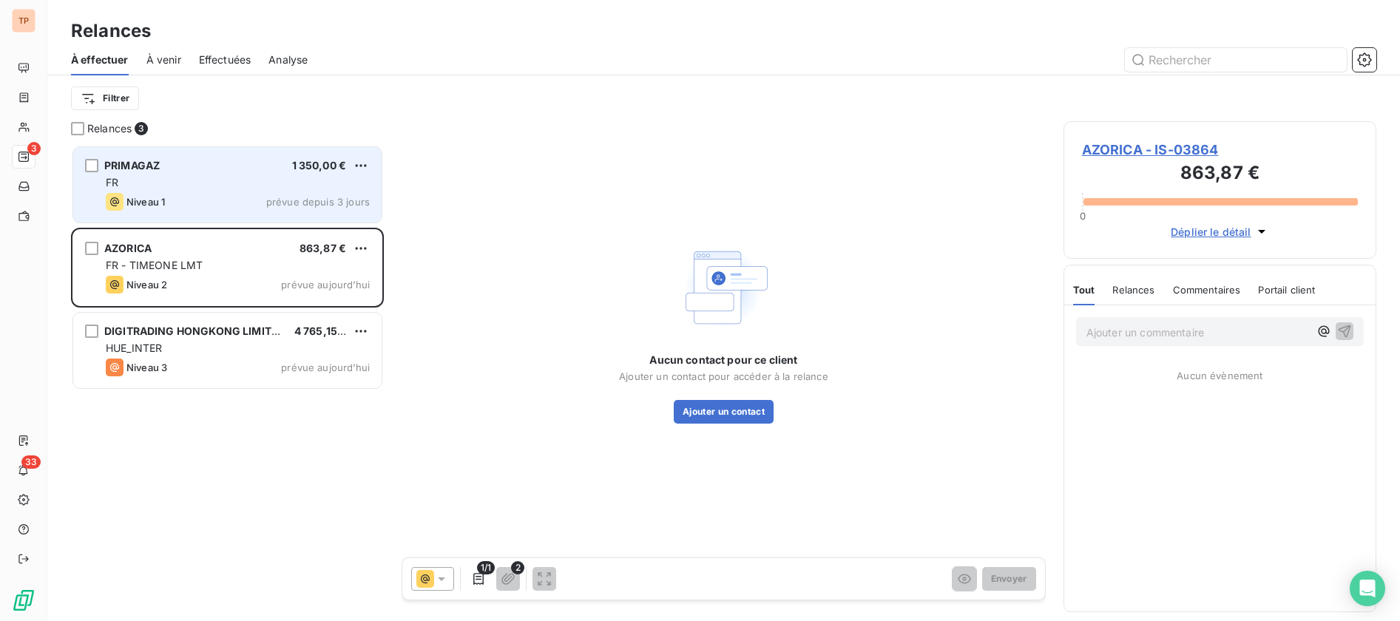
click at [272, 217] on div "PRIMAGAZ 1 350,00 € FR Niveau 1 prévue depuis 3 jours" at bounding box center [227, 184] width 308 height 75
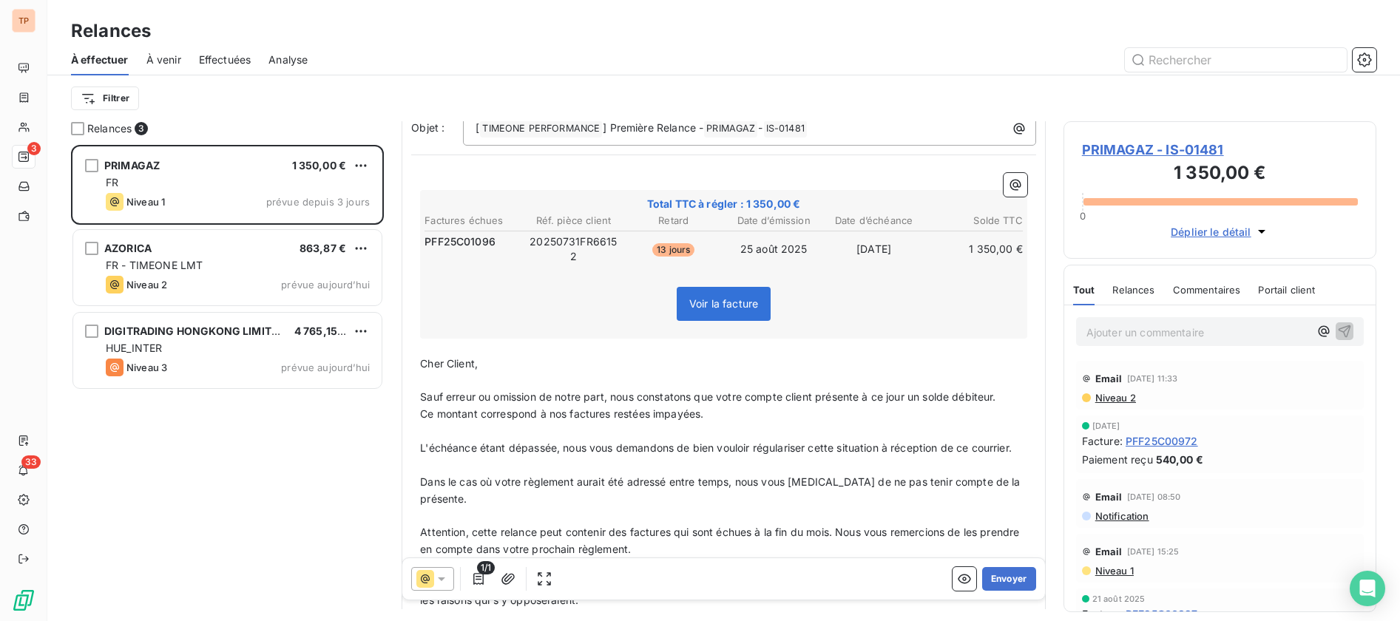
scroll to position [186, 0]
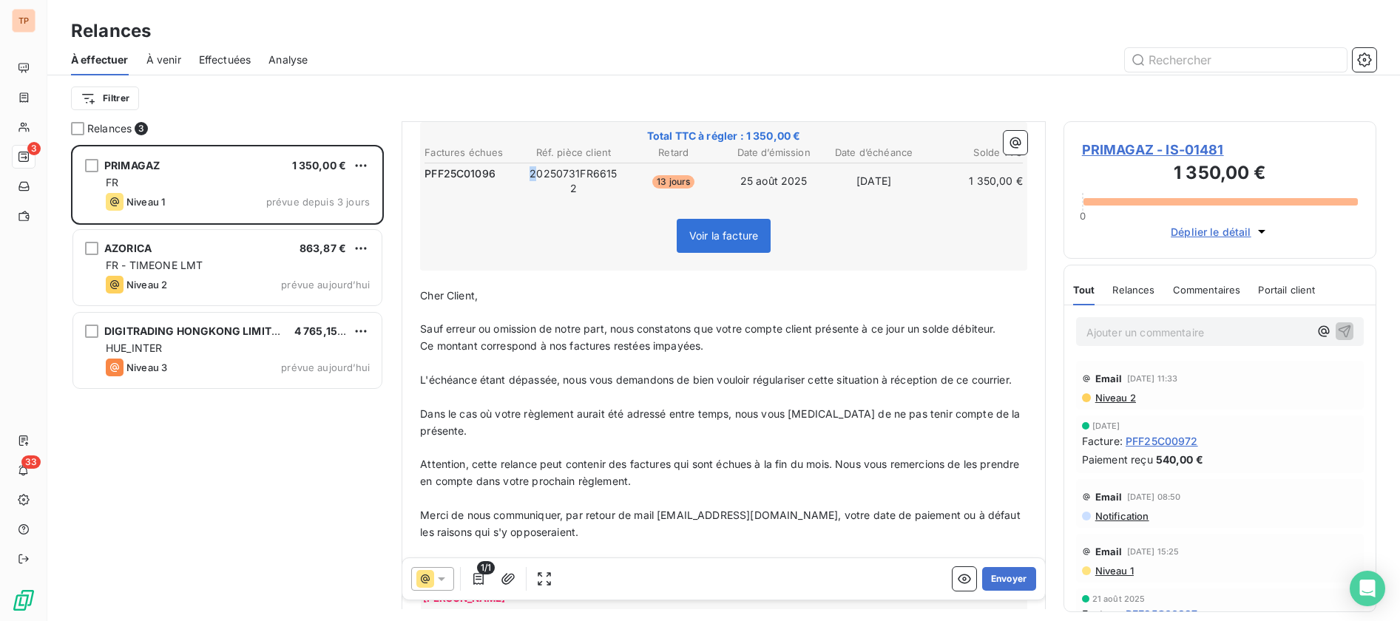
drag, startPoint x: 530, startPoint y: 176, endPoint x: 569, endPoint y: 178, distance: 39.2
click at [549, 178] on td "20250731FR66152" at bounding box center [573, 181] width 98 height 31
drag, startPoint x: 535, startPoint y: 176, endPoint x: 564, endPoint y: 177, distance: 28.9
click at [539, 178] on td "20250731FR66152" at bounding box center [573, 181] width 98 height 31
drag, startPoint x: 526, startPoint y: 176, endPoint x: 616, endPoint y: 183, distance: 90.5
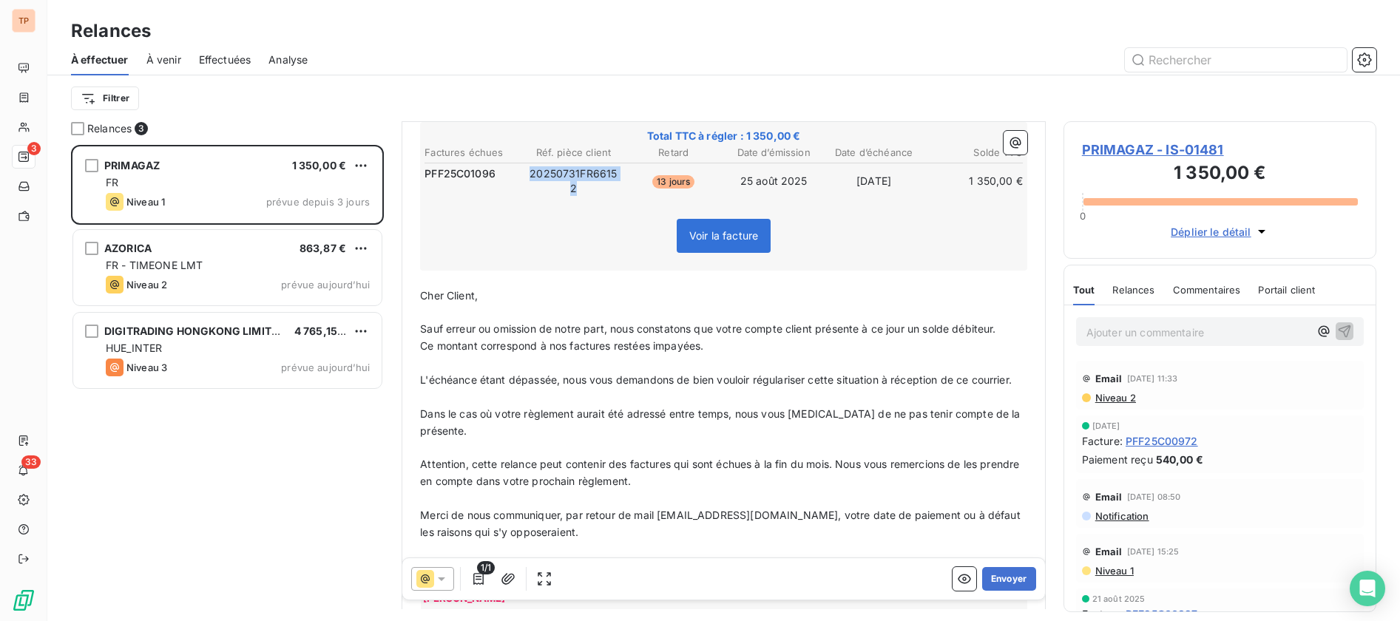
click at [616, 183] on td "20250731FR66152" at bounding box center [573, 181] width 98 height 31
drag, startPoint x: 598, startPoint y: 188, endPoint x: 521, endPoint y: 167, distance: 79.7
click at [521, 167] on table "Factures échues Réf. pièce client Retard Date d’émission Date d’échéance Solde …" at bounding box center [723, 171] width 603 height 55
copy td "20250731FR66152"
drag, startPoint x: 580, startPoint y: 186, endPoint x: 529, endPoint y: 175, distance: 52.2
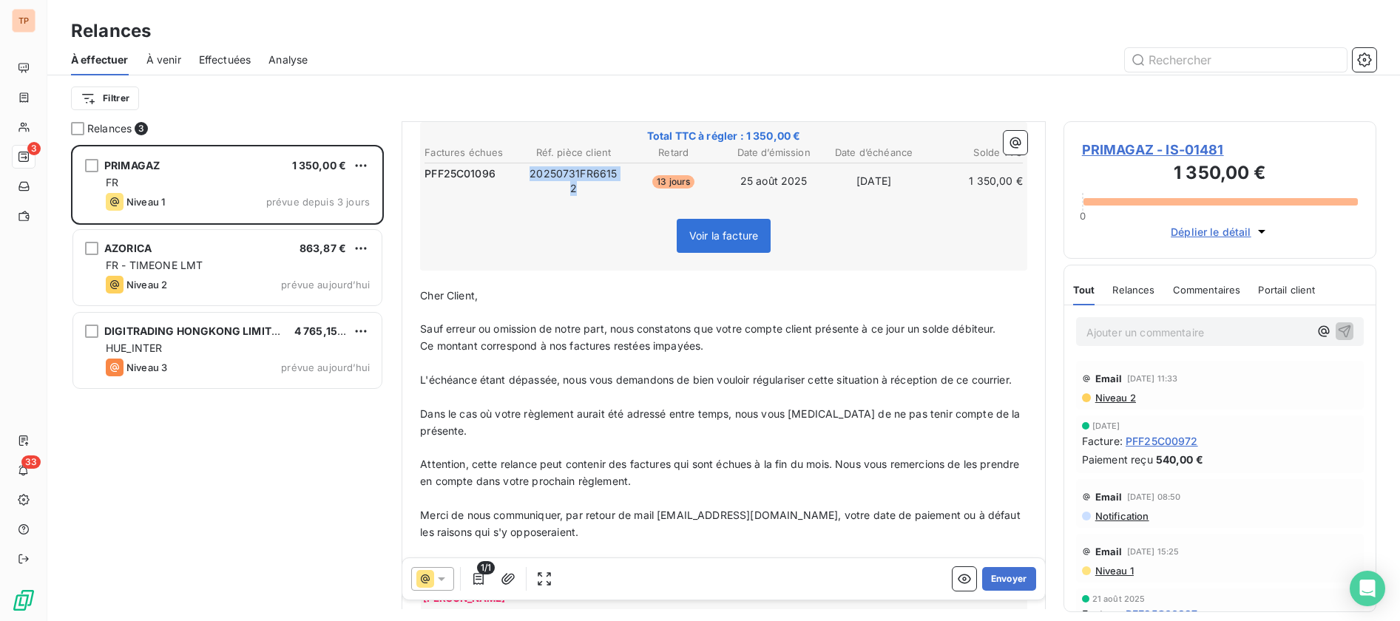
click at [529, 175] on td "20250731FR66152" at bounding box center [573, 181] width 98 height 31
